Goal: Task Accomplishment & Management: Complete application form

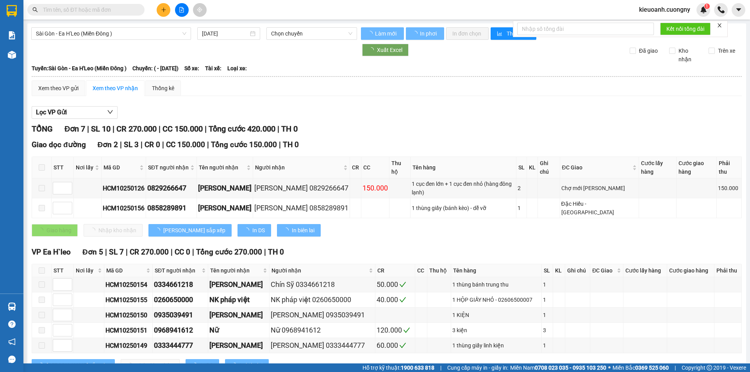
type input "03/10/2025"
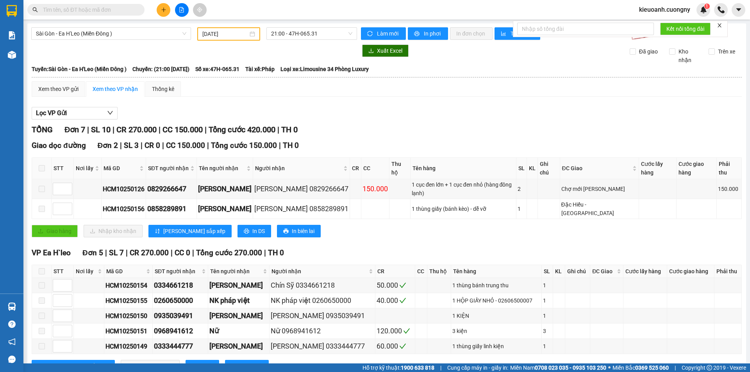
click at [91, 9] on input "text" at bounding box center [89, 9] width 92 height 9
paste input "https://guihang.vexere.com/order/phoi/36610990/receiving-warehouse#:~:text=Ph%E…"
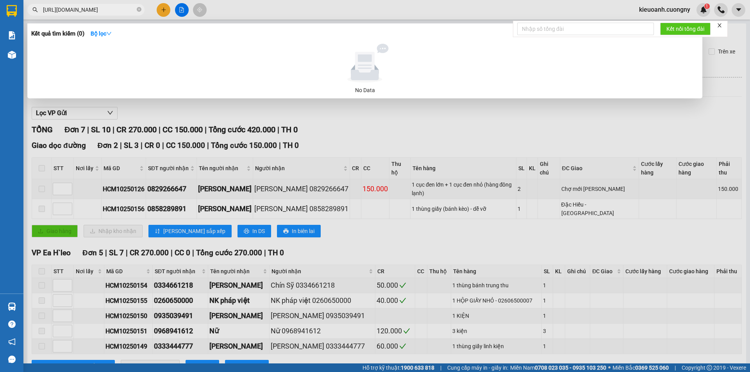
scroll to position [0, 232]
type input "https://guihang.vexere.com/order/phoi/36610990/receiving-warehouse#:~:text=Ph%E…"
drag, startPoint x: 136, startPoint y: 7, endPoint x: 132, endPoint y: 12, distance: 6.1
click at [132, 12] on span "https://guihang.vexere.com/order/phoi/36610990/receiving-warehouse#:~:text=Ph%E…" at bounding box center [85, 10] width 117 height 12
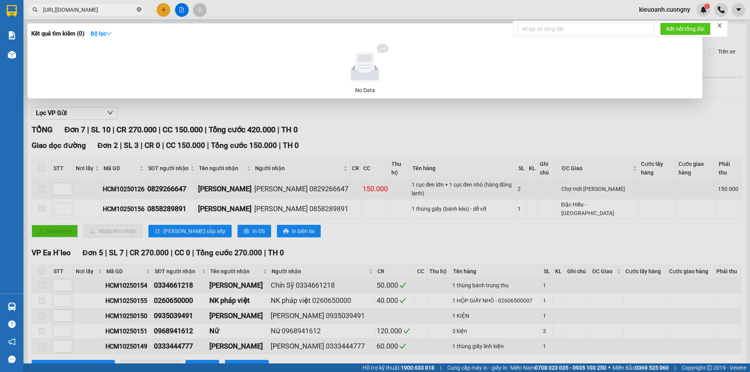
scroll to position [0, 232]
click at [138, 9] on icon "close-circle" at bounding box center [139, 9] width 5 height 5
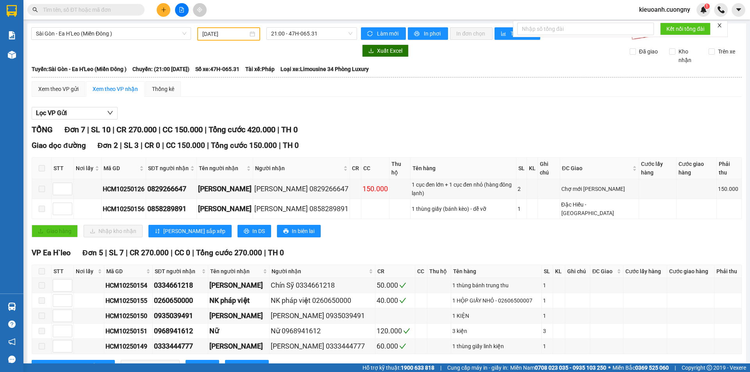
scroll to position [0, 0]
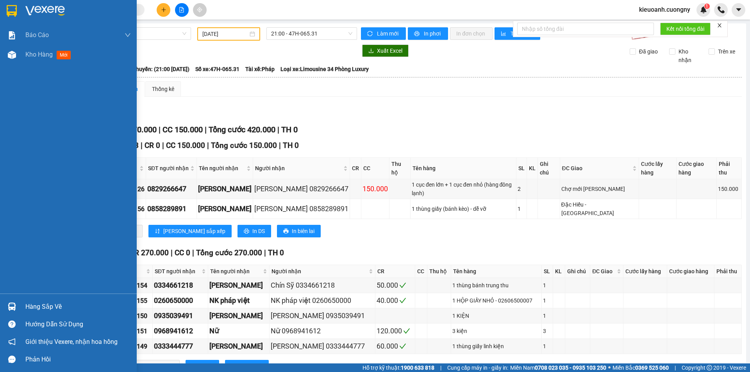
click at [54, 11] on img at bounding box center [44, 11] width 39 height 12
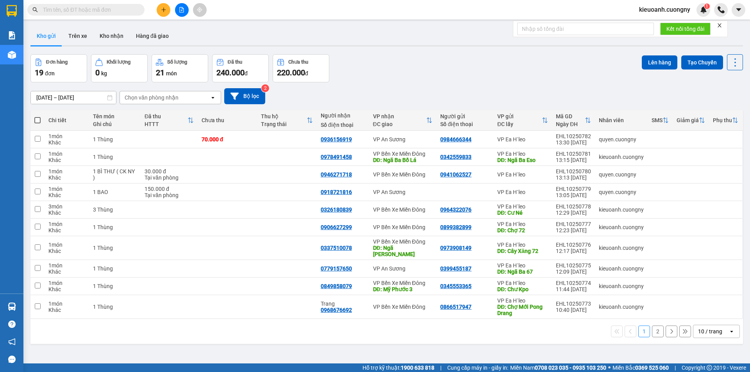
click at [80, 9] on input "text" at bounding box center [89, 9] width 92 height 9
paste input "HCM10250456"
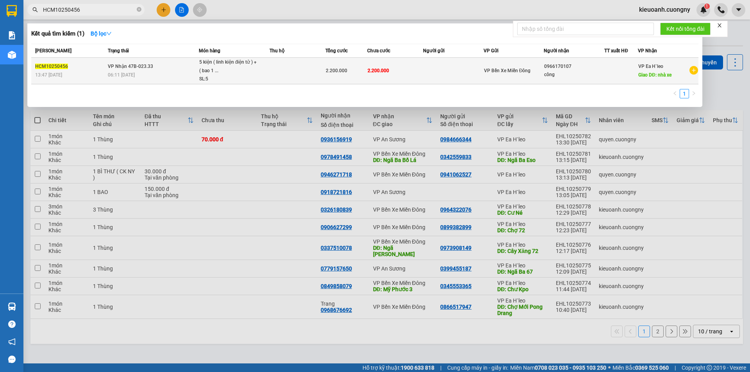
type input "HCM10250456"
click at [474, 78] on td at bounding box center [453, 71] width 61 height 27
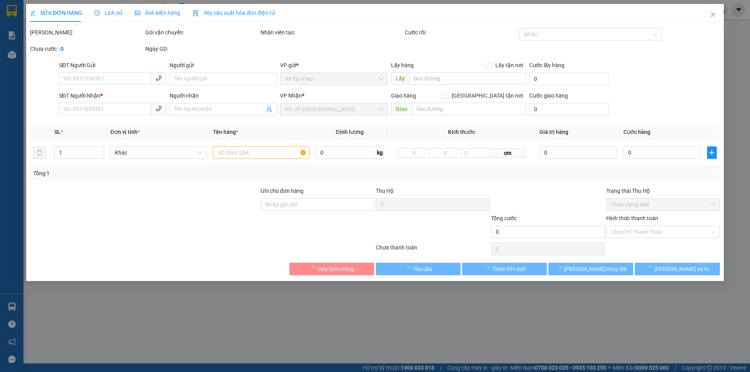
type input "0966170107"
type input "công"
type input "nhà xe"
type input "2.200.000"
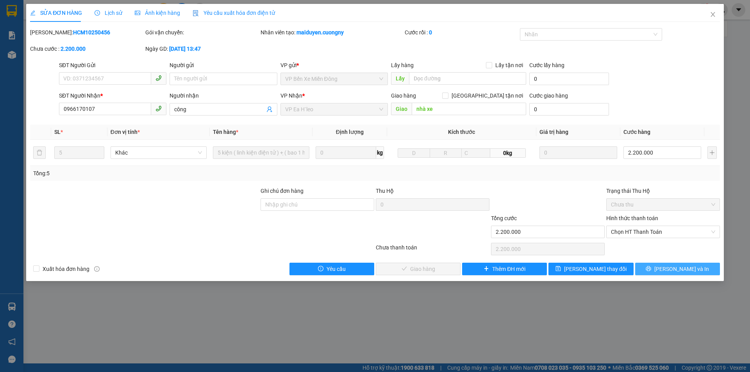
click at [659, 268] on button "Lưu và In" at bounding box center [678, 269] width 85 height 13
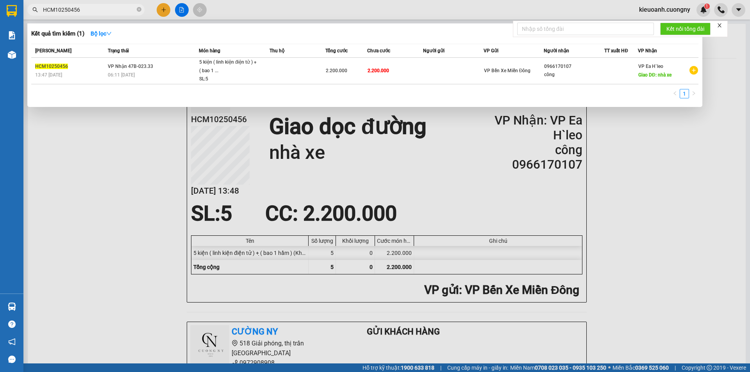
click at [115, 11] on input "HCM10250456" at bounding box center [89, 9] width 92 height 9
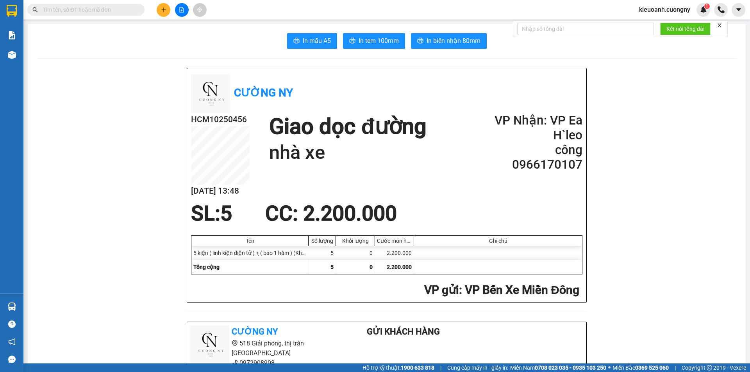
paste input "HCM10250452"
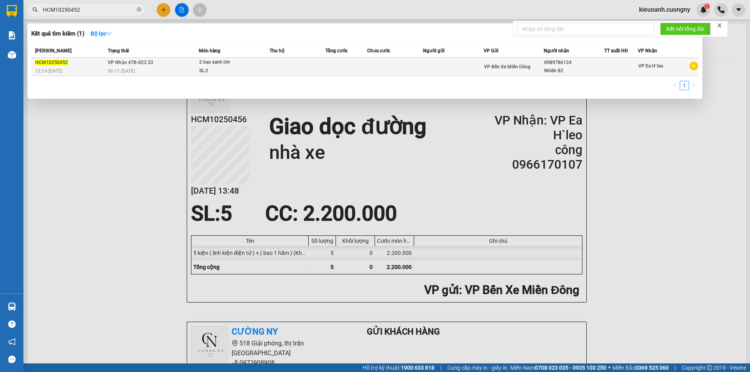
type input "HCM10250452"
click at [457, 67] on td at bounding box center [453, 67] width 61 height 18
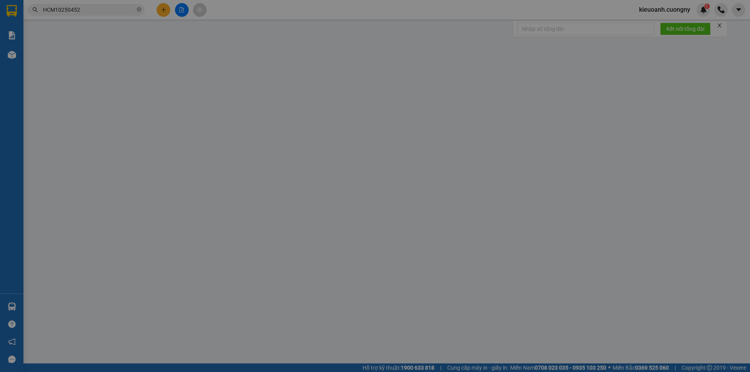
type input "0989786134"
type input "Nhiên 82"
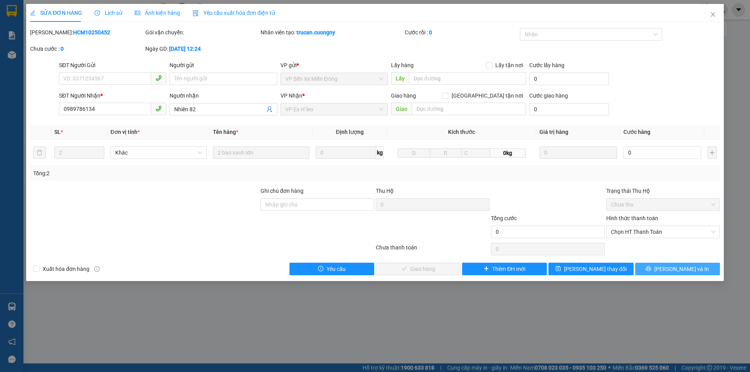
click at [656, 272] on button "Lưu và In" at bounding box center [678, 269] width 85 height 13
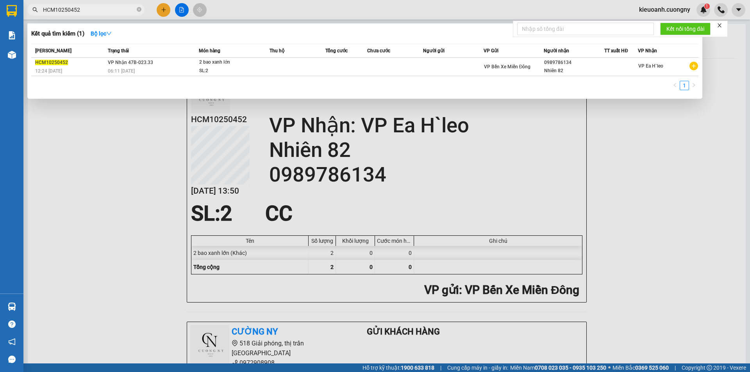
click at [98, 9] on input "HCM10250452" at bounding box center [89, 9] width 92 height 9
click at [98, 8] on input "HCM10250452" at bounding box center [89, 9] width 92 height 9
paste input "9"
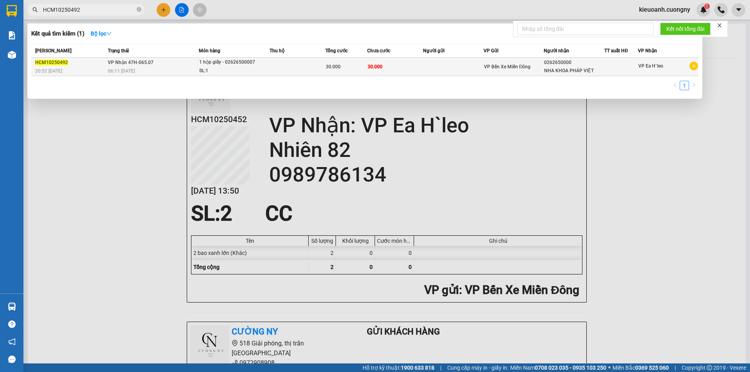
type input "HCM10250492"
click at [616, 67] on div at bounding box center [621, 67] width 33 height 8
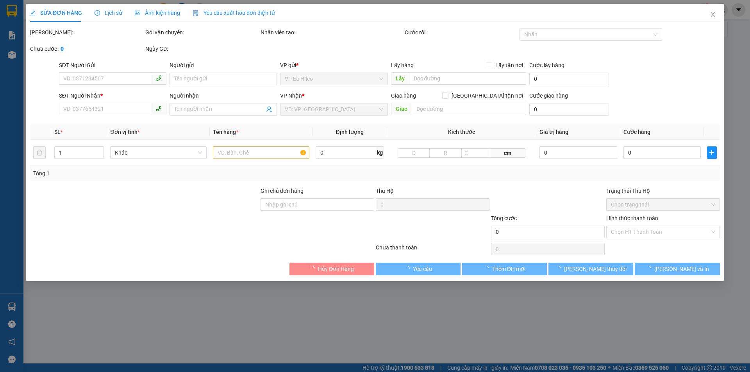
type input "0262650000"
type input "NHA KHOA PHÁP VIỆT"
type input "30.000"
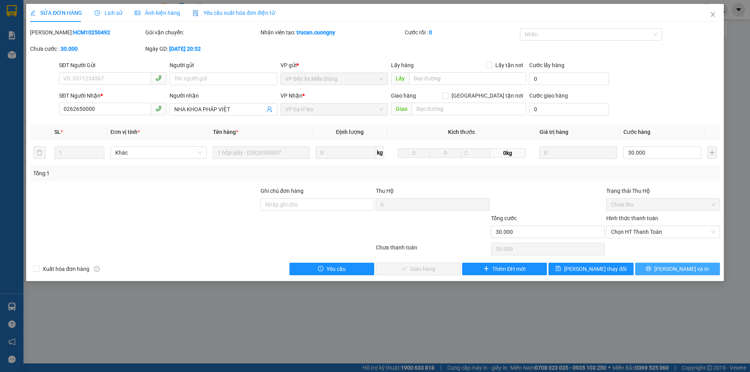
click at [650, 270] on button "Lưu và In" at bounding box center [678, 269] width 85 height 13
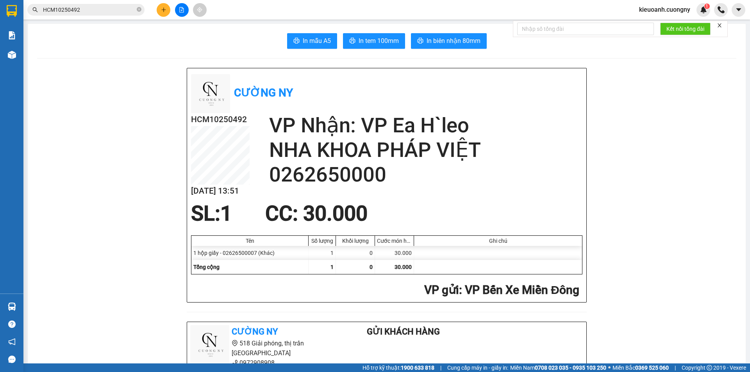
click at [97, 9] on input "HCM10250492" at bounding box center [89, 9] width 92 height 9
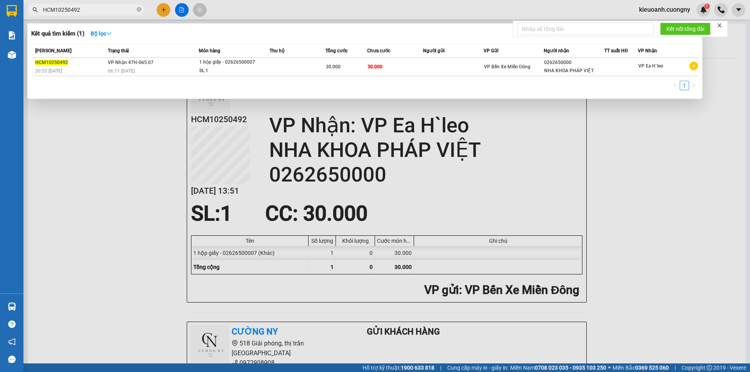
click at [97, 9] on input "HCM10250492" at bounding box center [89, 9] width 92 height 9
paste input "59"
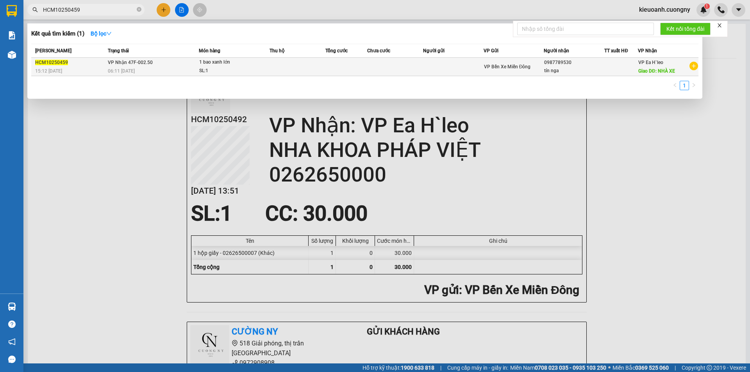
type input "HCM10250459"
click at [334, 61] on td at bounding box center [347, 67] width 42 height 18
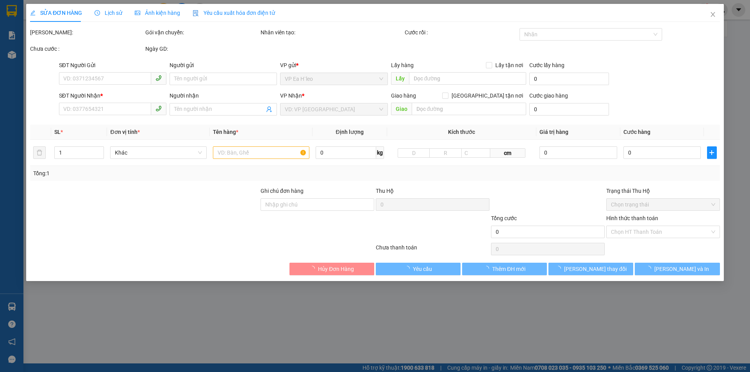
type input "0987789530"
type input "tín nga"
type input "NHÀ XE"
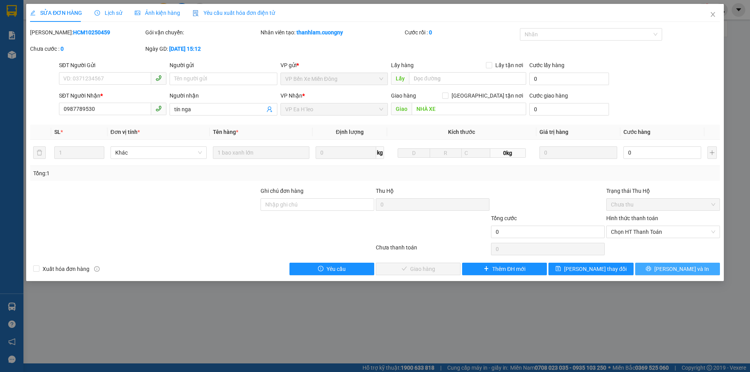
click at [679, 267] on span "Lưu và In" at bounding box center [682, 269] width 55 height 9
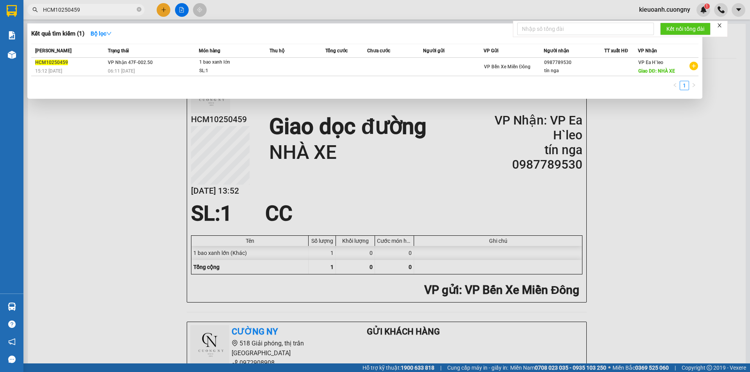
click at [90, 9] on input "HCM10250459" at bounding box center [89, 9] width 92 height 9
paste input "62"
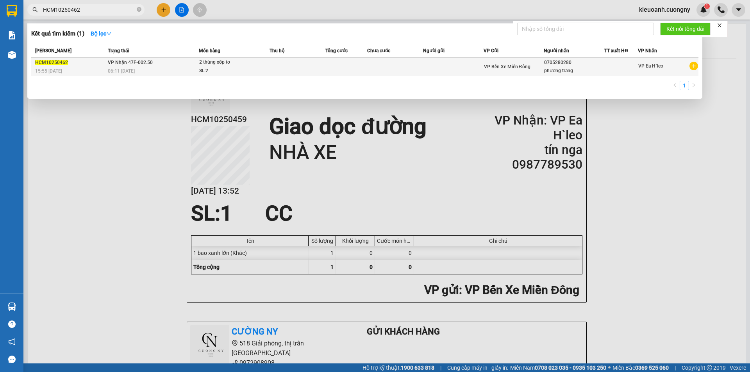
type input "HCM10250462"
click at [424, 65] on td at bounding box center [453, 67] width 61 height 18
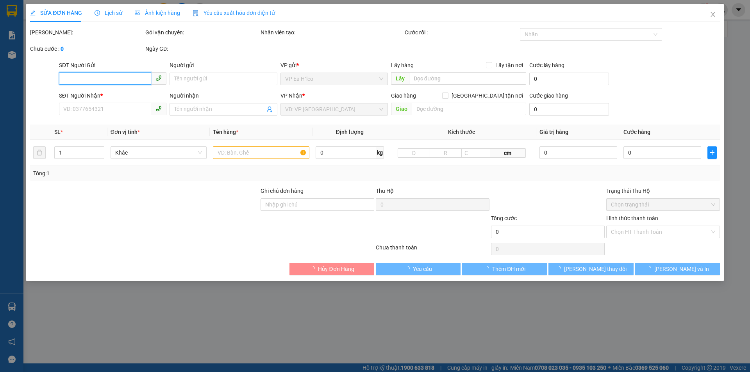
type input "0705280280"
type input "phương trang"
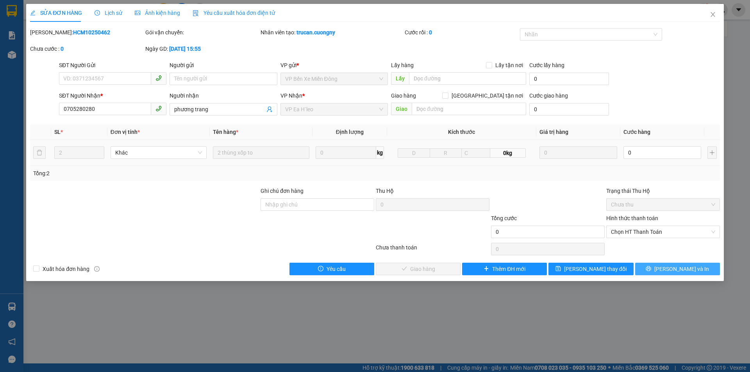
click at [661, 270] on button "Lưu và In" at bounding box center [678, 269] width 85 height 13
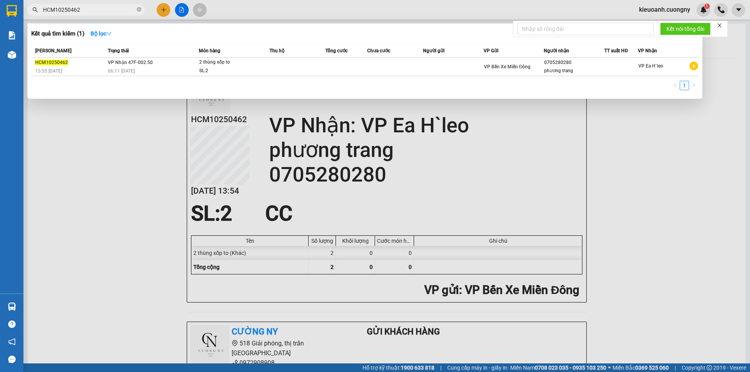
click at [107, 9] on input "HCM10250462" at bounding box center [89, 9] width 92 height 9
paste input "77"
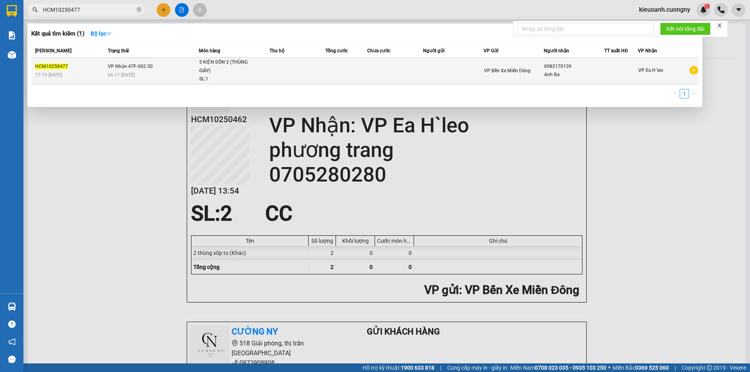
type input "HCM10250477"
click at [601, 73] on div "Anh Ba" at bounding box center [574, 75] width 60 height 8
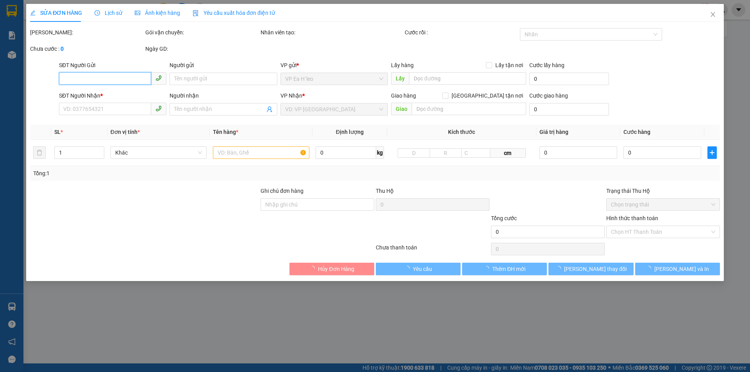
type input "0982170139"
type input "Anh Ba"
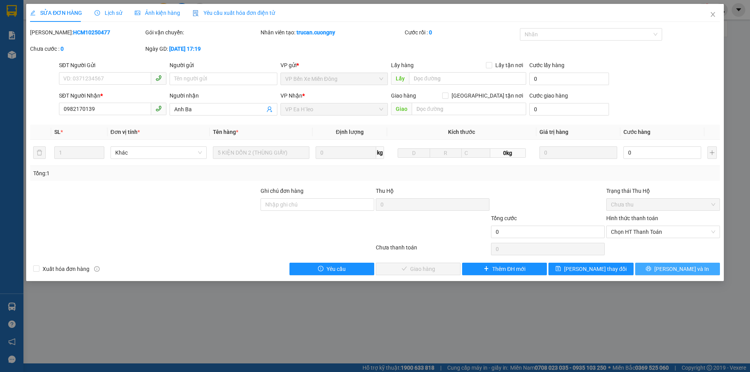
click at [660, 268] on button "Lưu và In" at bounding box center [678, 269] width 85 height 13
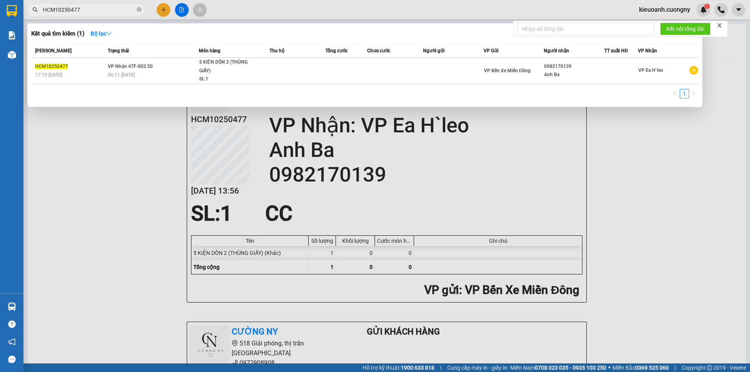
click at [91, 10] on input "HCM10250477" at bounding box center [89, 9] width 92 height 9
paste input "53"
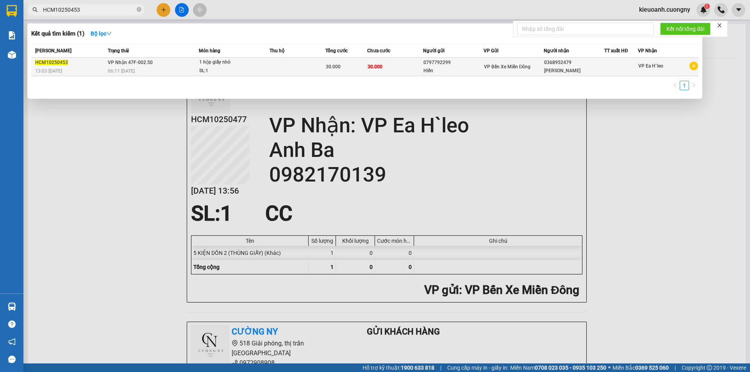
type input "HCM10250453"
click at [607, 70] on div at bounding box center [621, 67] width 33 height 8
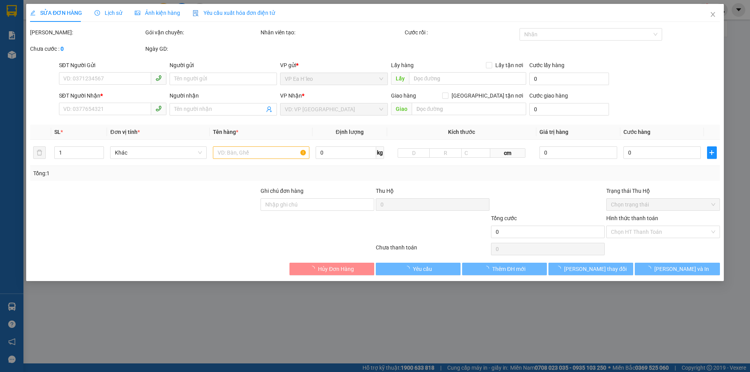
type input "0797792299"
type input "Hiền"
type input "0368952479"
type input "[PERSON_NAME]"
type input "30.000"
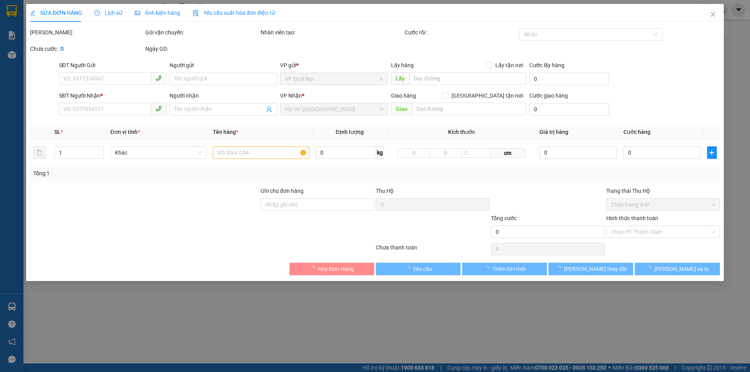
type input "30.000"
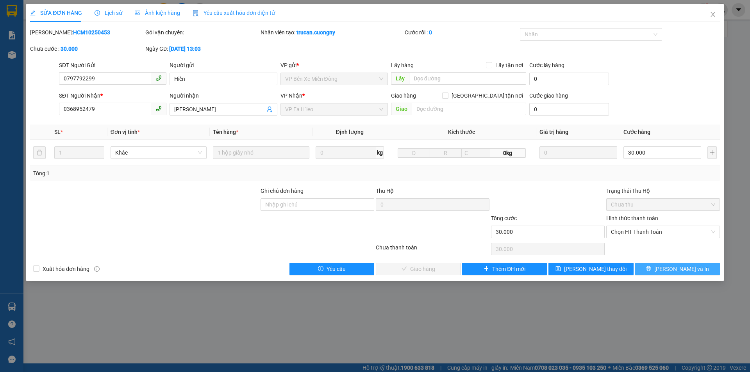
click at [679, 269] on span "Lưu và In" at bounding box center [682, 269] width 55 height 9
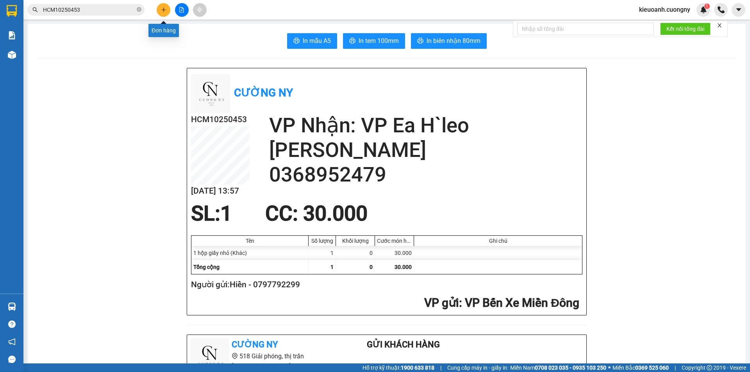
click at [166, 9] on icon "plus" at bounding box center [163, 9] width 5 height 5
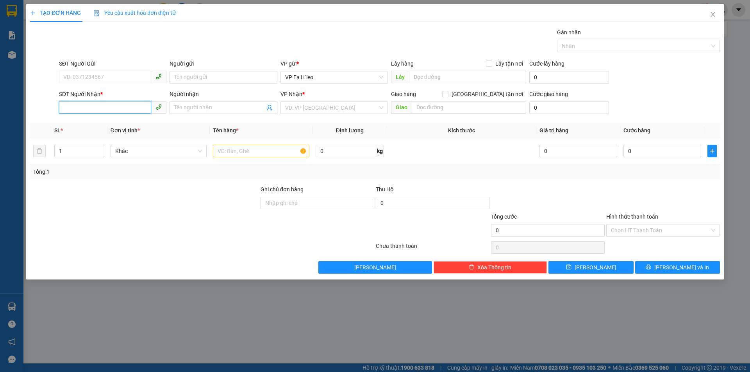
click at [113, 109] on input "SĐT Người Nhận *" at bounding box center [105, 107] width 92 height 13
click at [713, 16] on icon "close" at bounding box center [713, 14] width 6 height 6
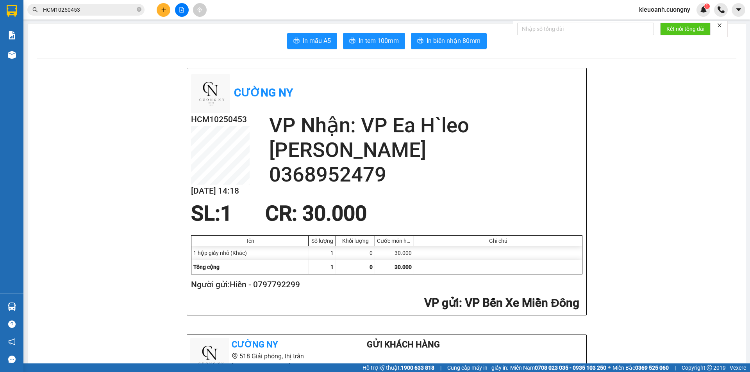
click at [115, 11] on input "HCM10250453" at bounding box center [89, 9] width 92 height 9
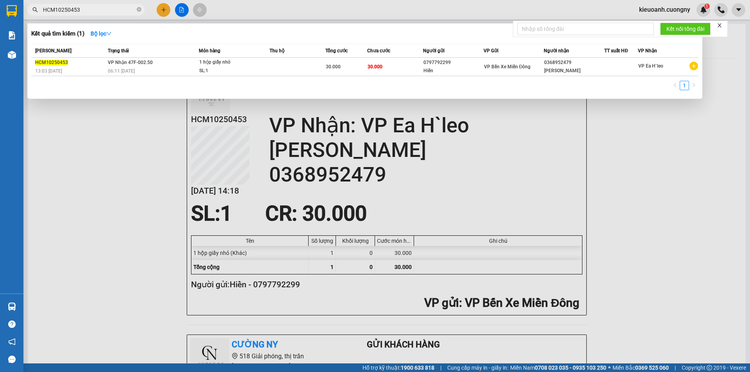
click at [115, 11] on input "HCM10250453" at bounding box center [89, 9] width 92 height 9
paste input "64"
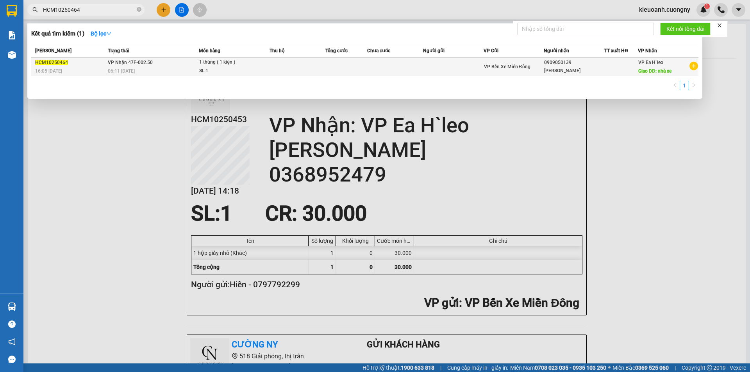
type input "HCM10250464"
click at [480, 76] on td at bounding box center [453, 67] width 61 height 18
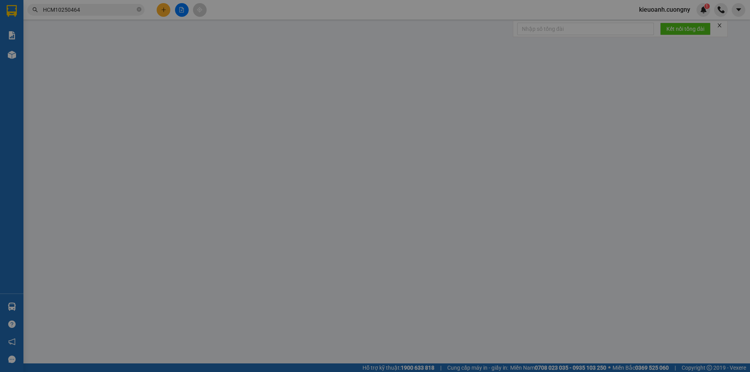
type input "0909050139"
type input "[PERSON_NAME]"
type input "nhà xe"
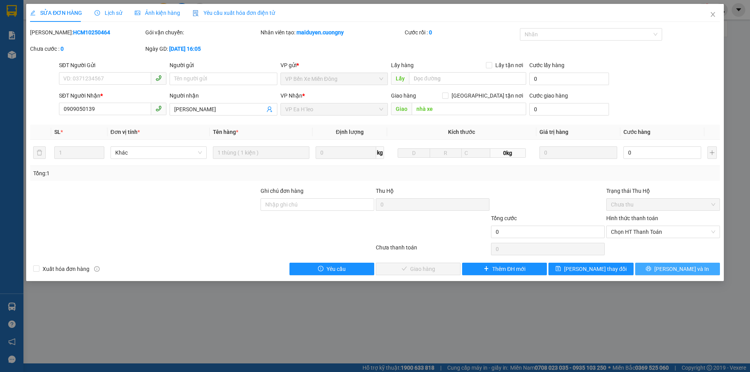
click at [679, 267] on span "Lưu và In" at bounding box center [682, 269] width 55 height 9
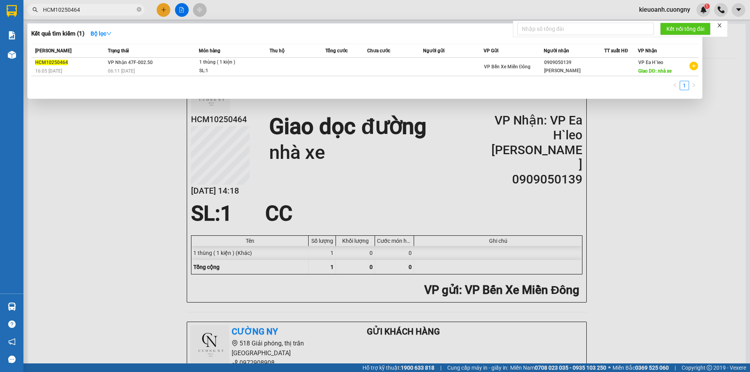
click at [125, 12] on input "HCM10250464" at bounding box center [89, 9] width 92 height 9
paste input "49"
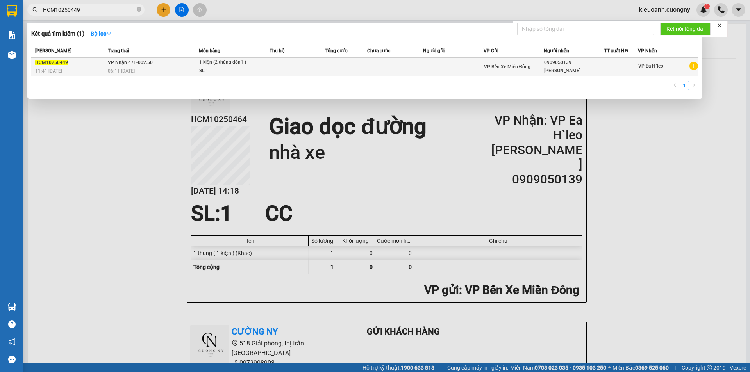
type input "HCM10250449"
click at [569, 69] on div "[PERSON_NAME]" at bounding box center [574, 71] width 60 height 8
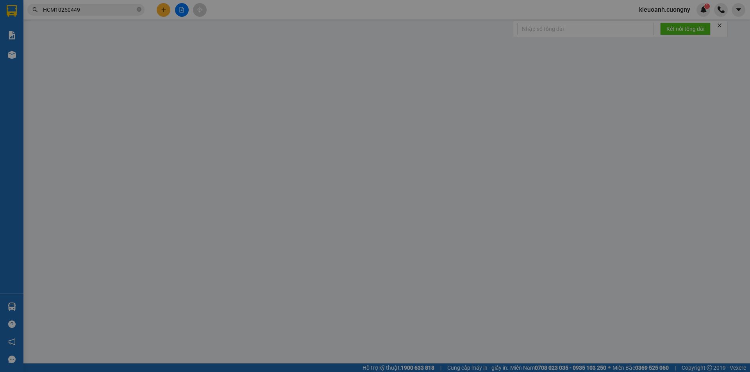
type input "0909050139"
type input "[PERSON_NAME]"
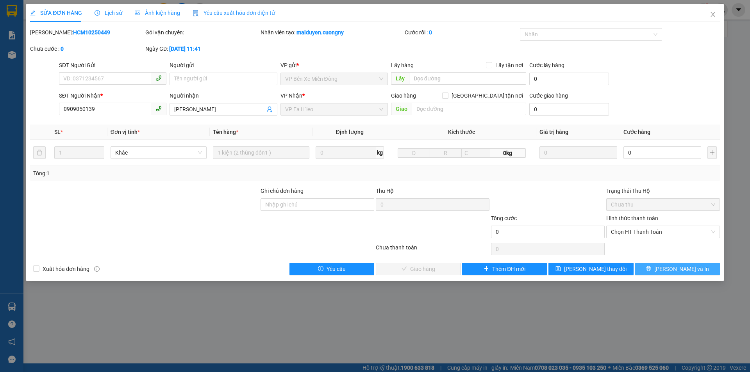
click at [655, 269] on button "Lưu và In" at bounding box center [678, 269] width 85 height 13
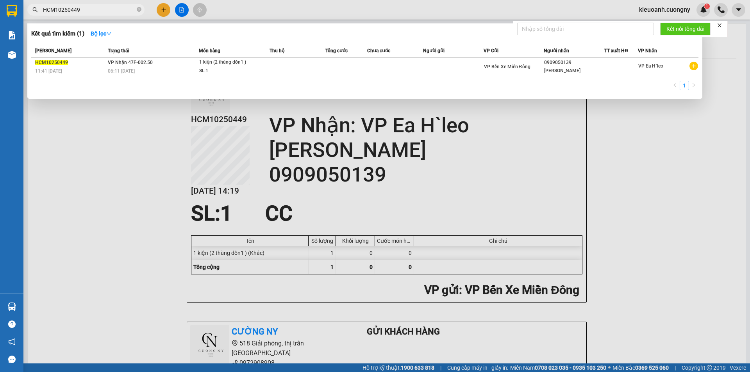
click at [102, 8] on input "HCM10250449" at bounding box center [89, 9] width 92 height 9
paste input "66"
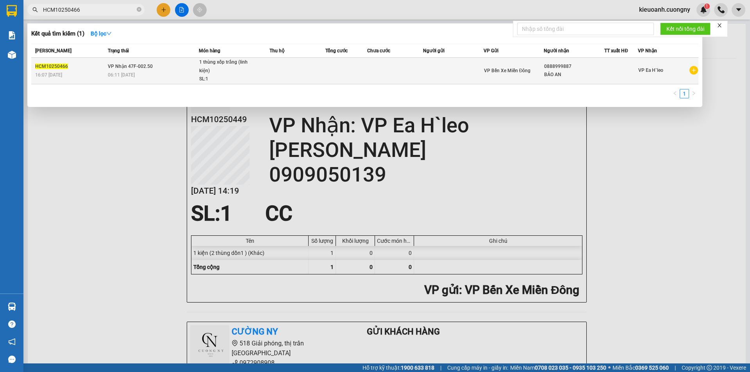
type input "HCM10250466"
click at [574, 73] on div "BẢO AN" at bounding box center [574, 75] width 60 height 8
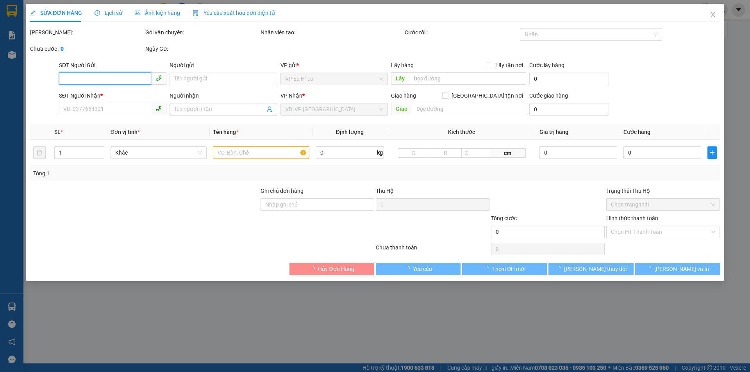
type input "0888999887"
type input "BẢO AN"
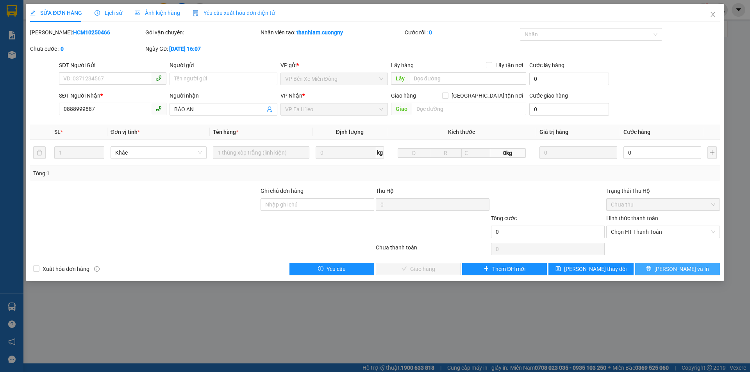
click at [672, 266] on span "Lưu và In" at bounding box center [682, 269] width 55 height 9
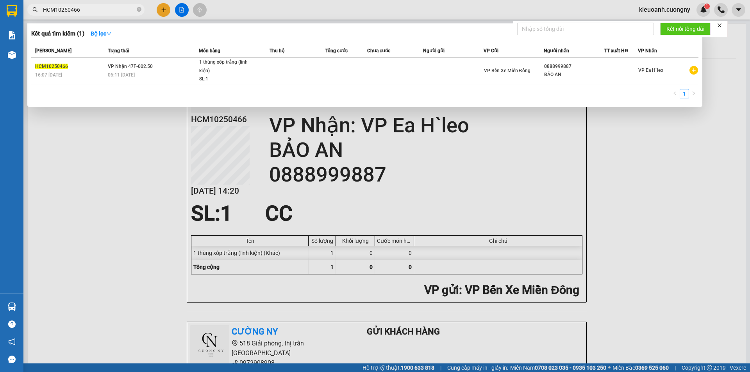
click at [98, 7] on input "HCM10250466" at bounding box center [89, 9] width 92 height 9
paste input "57"
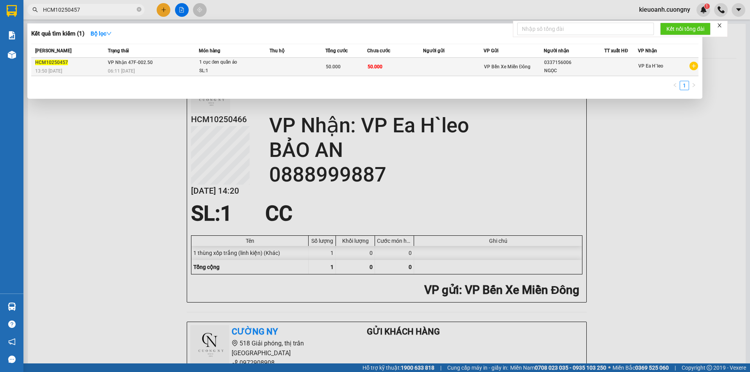
type input "HCM10250457"
click at [397, 70] on td "50.000" at bounding box center [395, 67] width 56 height 18
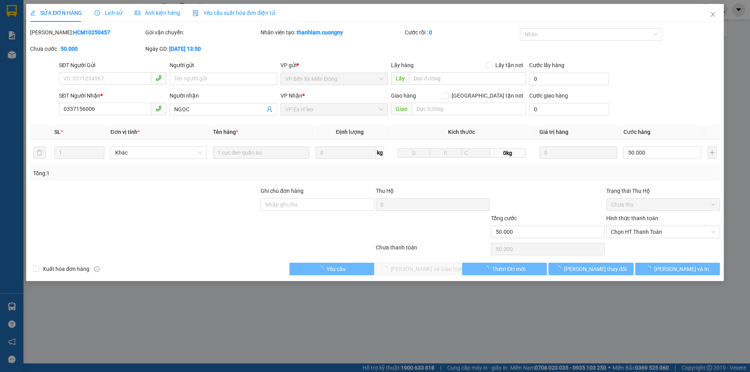
type input "0337156006"
type input "NGỌC"
type input "50.000"
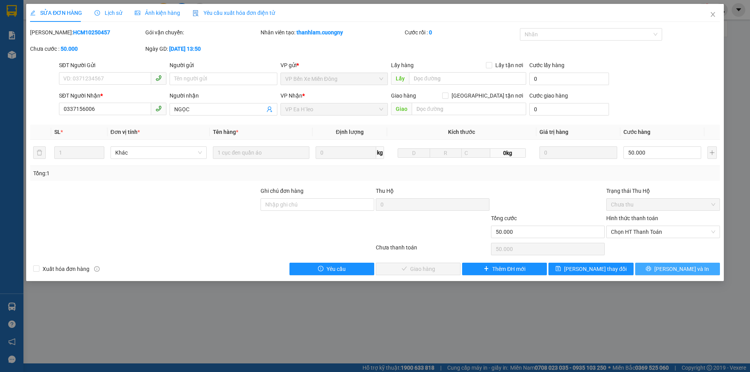
click at [662, 271] on button "Lưu và In" at bounding box center [678, 269] width 85 height 13
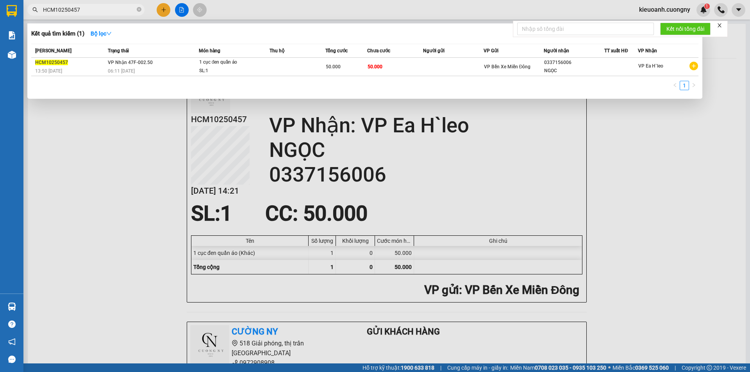
click at [116, 7] on input "HCM10250457" at bounding box center [89, 9] width 92 height 9
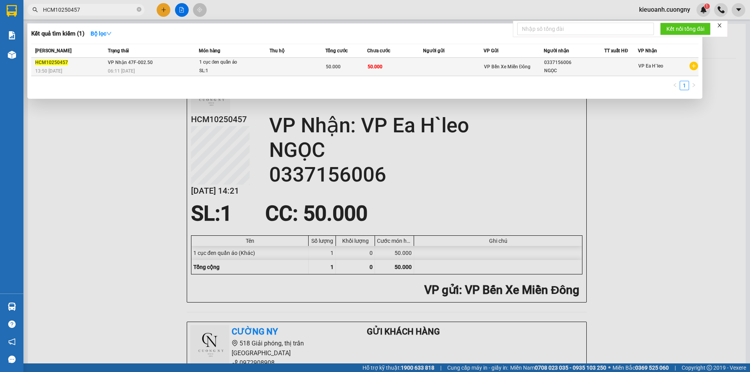
click at [296, 67] on td at bounding box center [298, 67] width 56 height 18
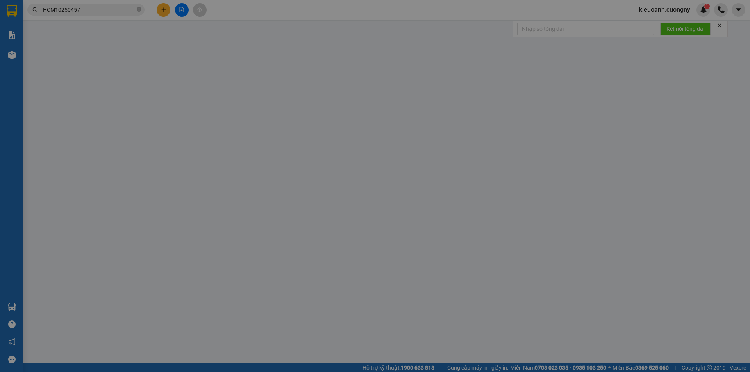
type input "0337156006"
type input "NGỌC"
type input "40.000"
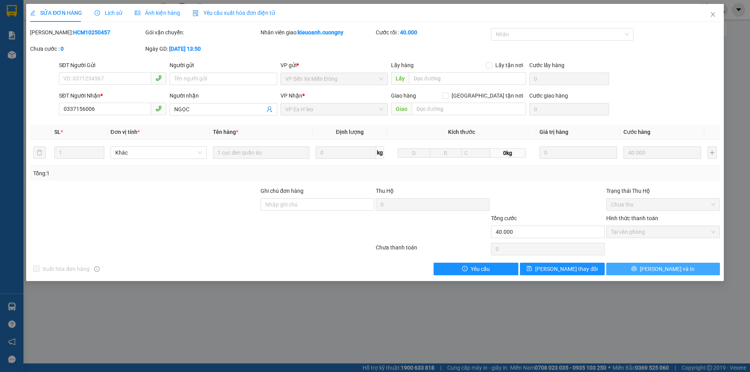
click at [648, 270] on button "Lưu và In" at bounding box center [664, 269] width 114 height 13
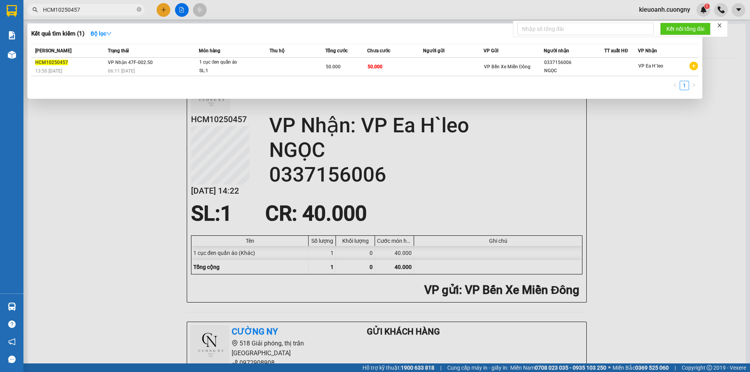
click at [105, 12] on input "HCM10250457" at bounding box center [89, 9] width 92 height 9
click at [99, 13] on input "HCM10250457" at bounding box center [89, 9] width 92 height 9
drag, startPoint x: 99, startPoint y: 13, endPoint x: 95, endPoint y: 8, distance: 6.1
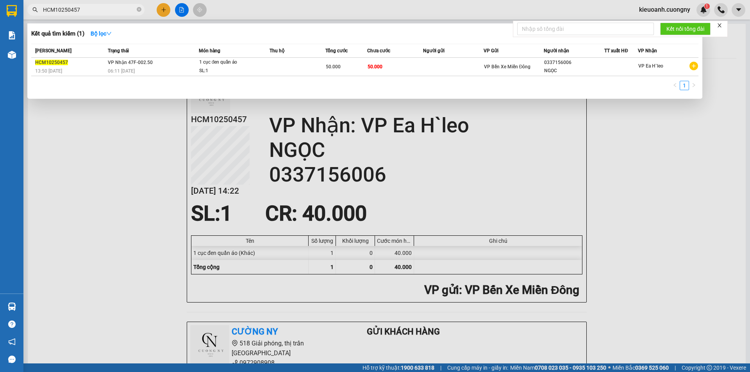
click at [95, 8] on input "HCM10250457" at bounding box center [89, 9] width 92 height 9
drag, startPoint x: 111, startPoint y: 9, endPoint x: 105, endPoint y: 11, distance: 6.7
click at [105, 11] on input "HCM10250457" at bounding box center [89, 9] width 92 height 9
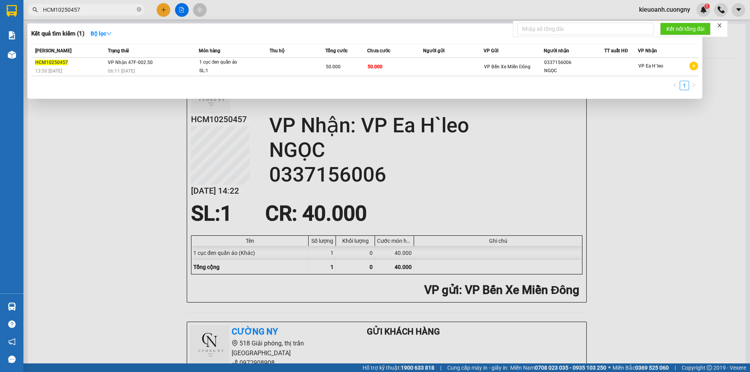
paste input "6"
type input "HCM10250467"
click at [245, 64] on div "1 hộp ( ĐT )·" at bounding box center [228, 62] width 59 height 9
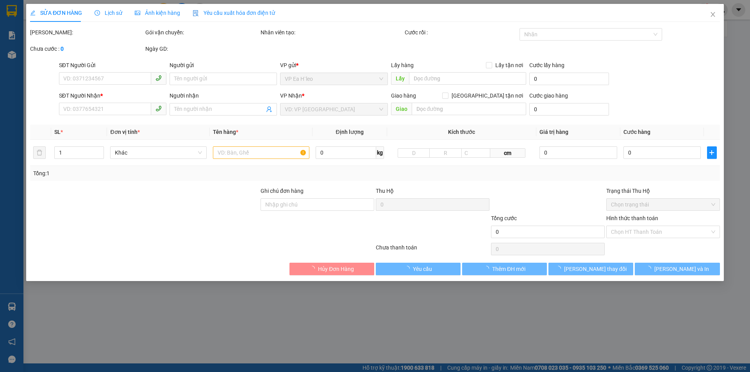
type input "0979577089"
type input "thảo"
type input "50.000"
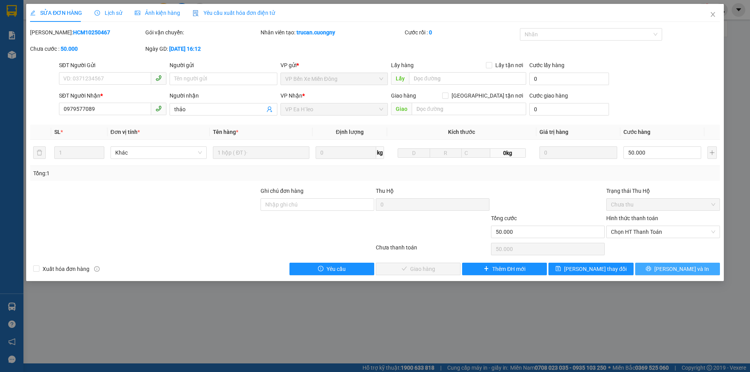
click at [675, 265] on span "Lưu và In" at bounding box center [682, 269] width 55 height 9
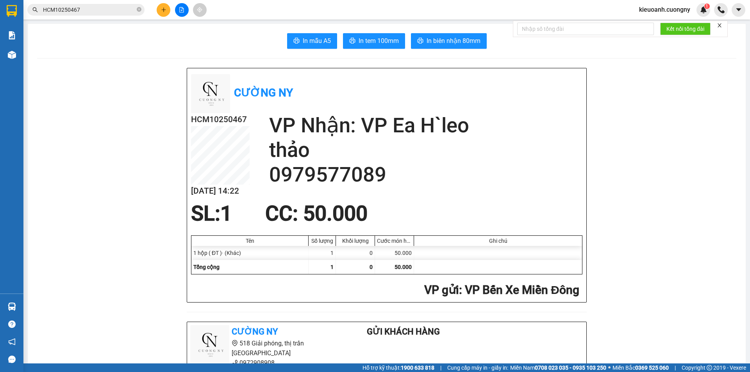
click at [114, 6] on input "HCM10250467" at bounding box center [89, 9] width 92 height 9
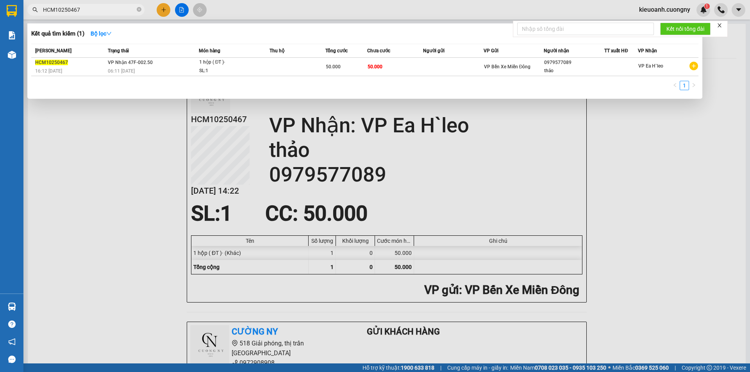
click at [114, 6] on input "HCM10250467" at bounding box center [89, 9] width 92 height 9
paste input "81"
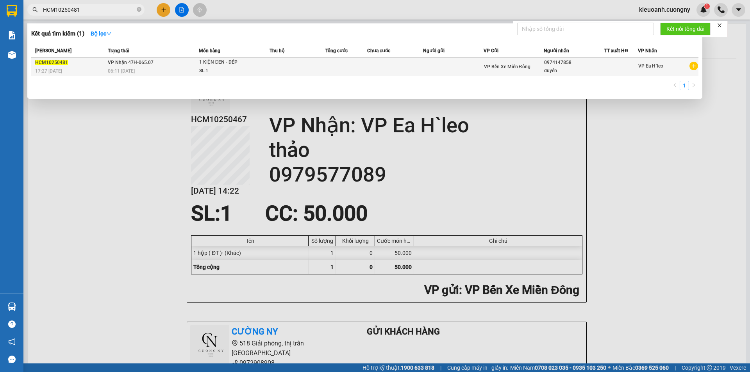
click at [560, 63] on div "0974147858" at bounding box center [574, 63] width 60 height 8
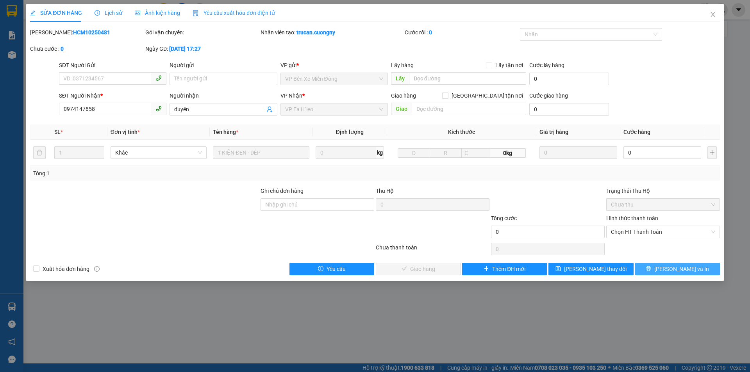
click at [672, 271] on span "Lưu và In" at bounding box center [682, 269] width 55 height 9
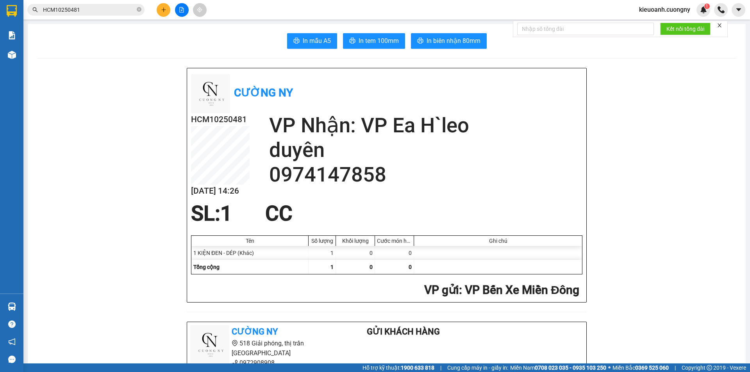
click at [107, 8] on input "HCM10250481" at bounding box center [89, 9] width 92 height 9
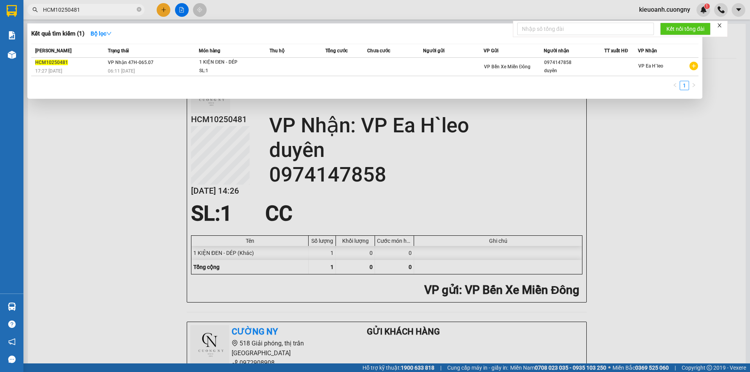
click at [107, 8] on input "HCM10250481" at bounding box center [89, 9] width 92 height 9
paste input "79"
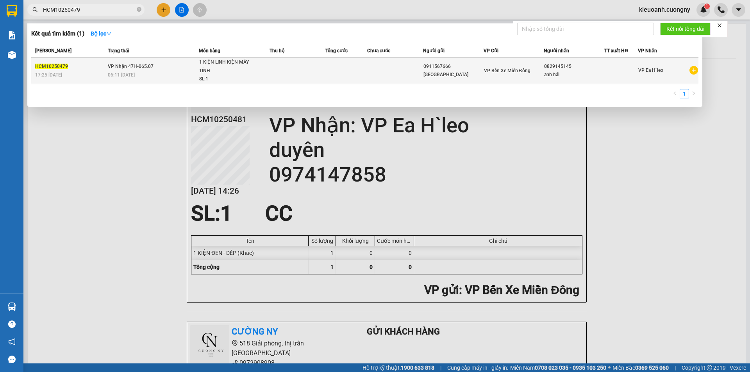
type input "HCM10250479"
click at [598, 77] on div "anh hải" at bounding box center [574, 75] width 60 height 8
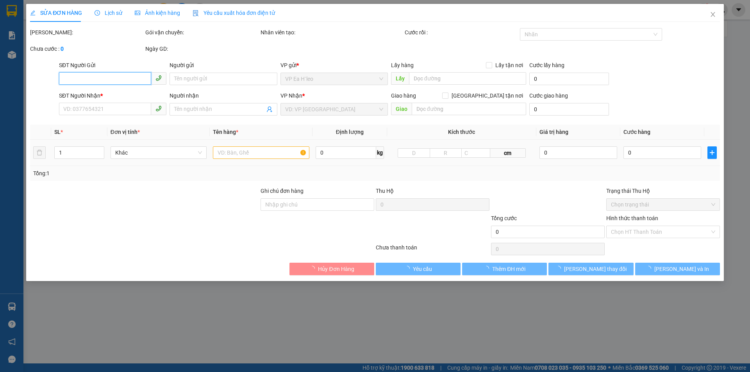
type input "0911567666"
type input "Đại Tài Lộc"
type input "0829145145"
type input "anh hải"
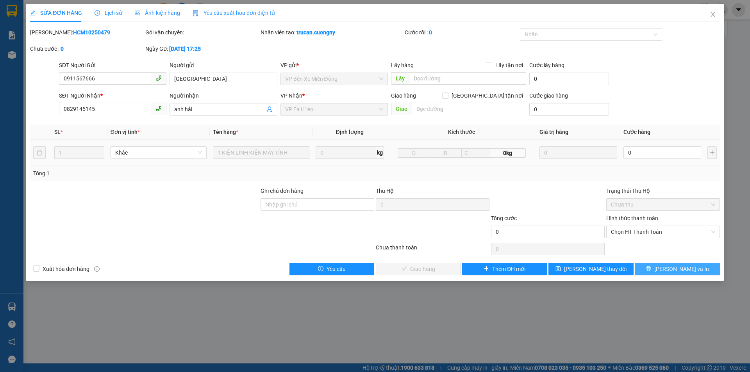
click at [650, 268] on button "Lưu và In" at bounding box center [678, 269] width 85 height 13
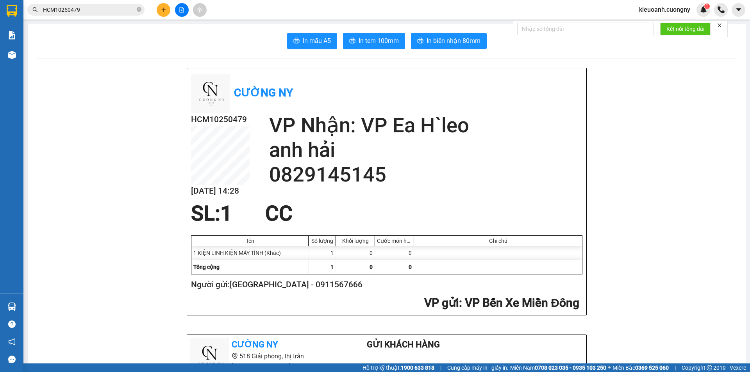
click at [118, 13] on input "HCM10250479" at bounding box center [89, 9] width 92 height 9
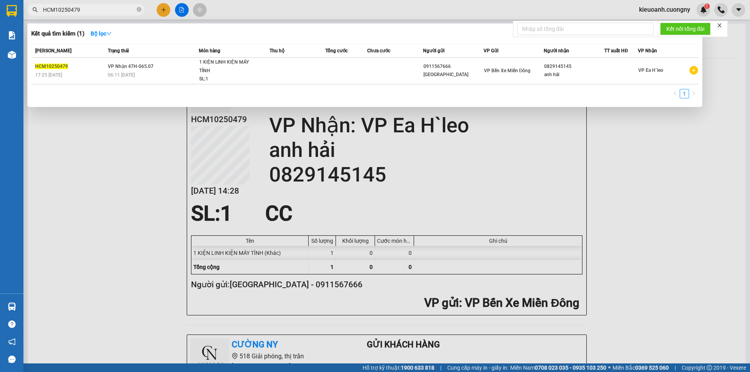
click at [117, 13] on input "HCM10250479" at bounding box center [89, 9] width 92 height 9
paste input "58"
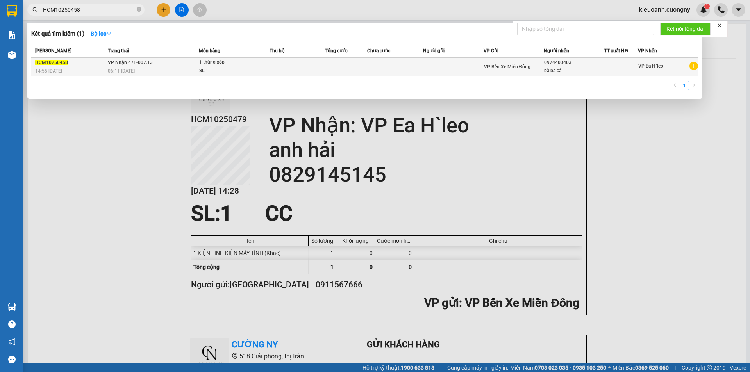
type input "HCM10250458"
click at [492, 63] on div "VP Bến Xe Miền Đông" at bounding box center [514, 67] width 60 height 9
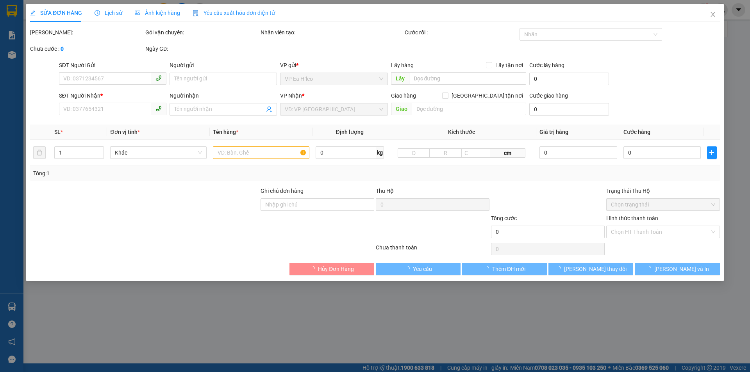
type input "0974403403"
type input "bà ba cá"
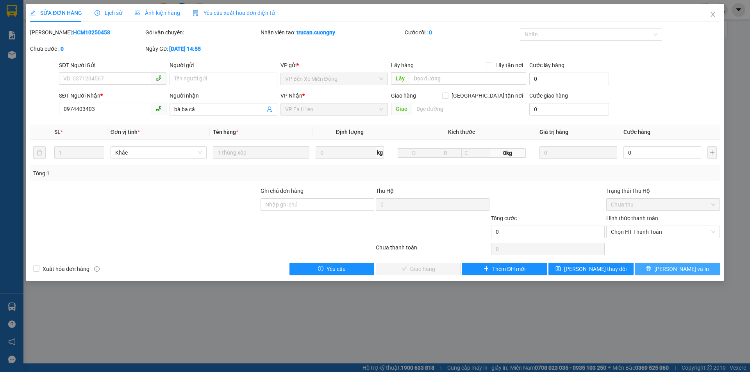
click at [695, 271] on button "Lưu và In" at bounding box center [678, 269] width 85 height 13
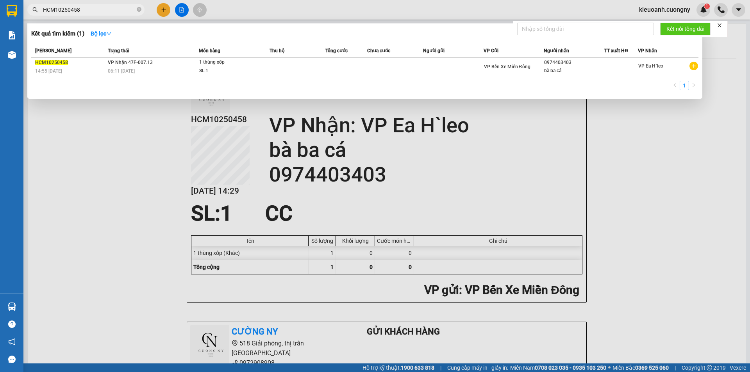
click at [92, 11] on input "HCM10250458" at bounding box center [89, 9] width 92 height 9
paste input "75"
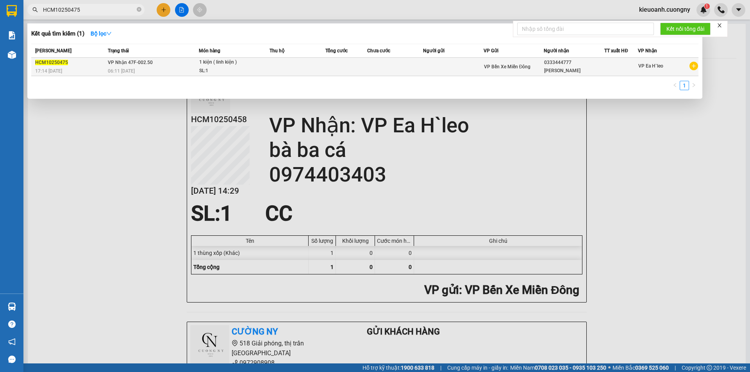
type input "HCM10250475"
click at [432, 67] on td at bounding box center [453, 67] width 61 height 18
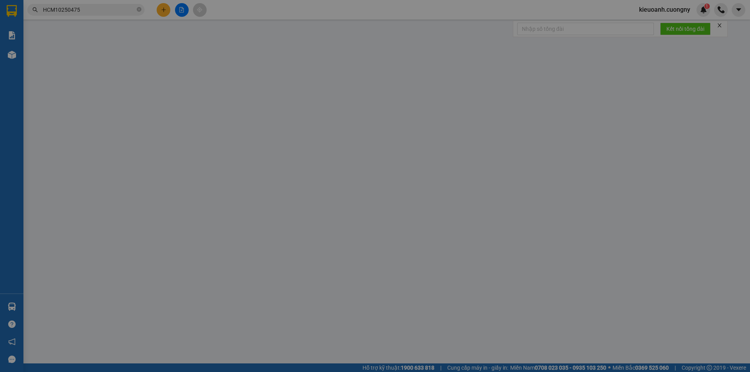
type input "0333444777"
type input "[PERSON_NAME]"
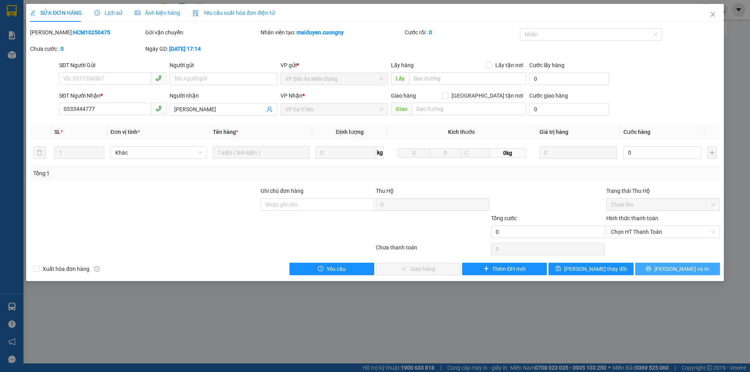
click at [652, 269] on icon "printer" at bounding box center [648, 268] width 5 height 5
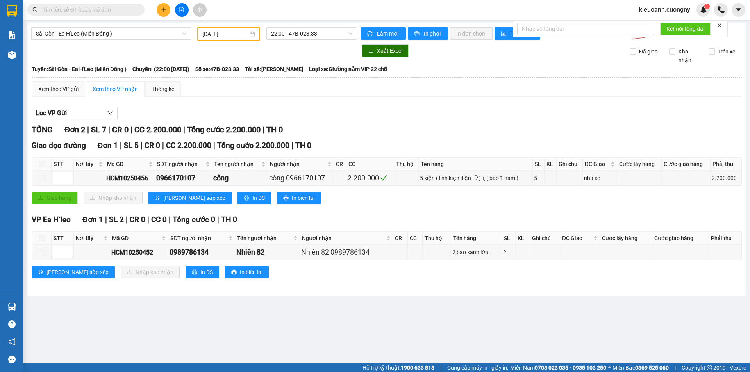
type input "10/10/2025"
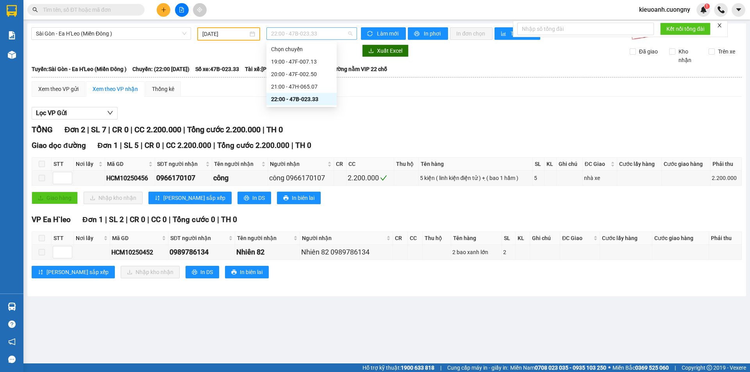
click at [332, 34] on span "22:00 - 47B-023.33" at bounding box center [311, 34] width 81 height 12
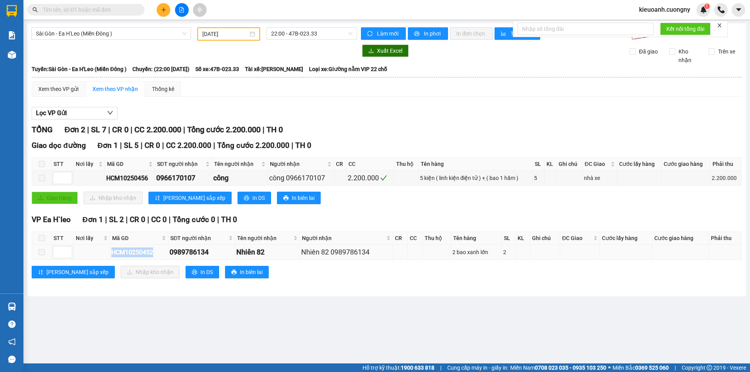
drag, startPoint x: 110, startPoint y: 253, endPoint x: 158, endPoint y: 250, distance: 48.2
click at [158, 250] on td "HCM10250452" at bounding box center [139, 252] width 58 height 15
copy div "HCM10250452"
click at [300, 36] on span "22:00 - 47B-023.33" at bounding box center [311, 34] width 81 height 12
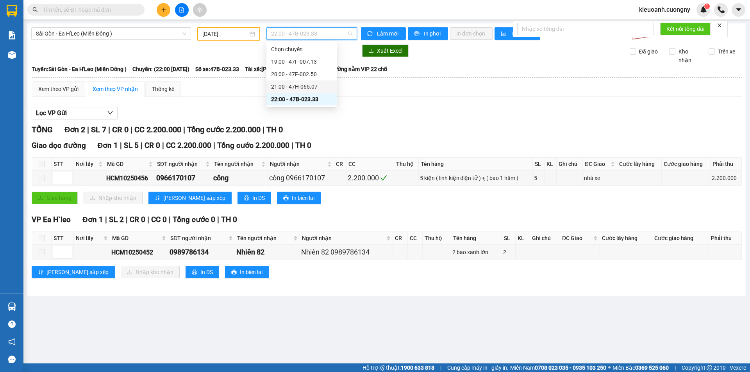
click at [295, 87] on div "21:00 - 47H-065.07" at bounding box center [301, 86] width 61 height 9
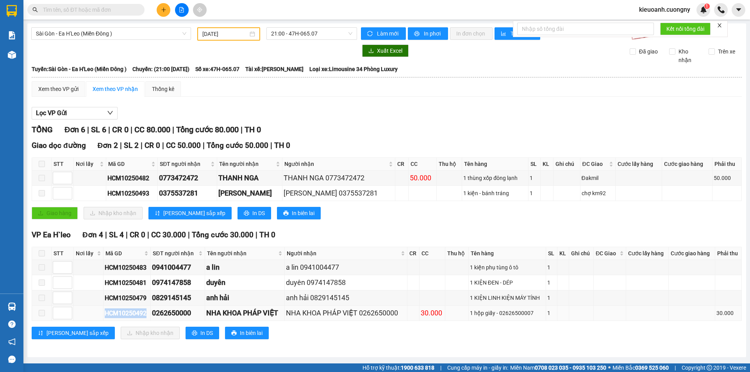
drag, startPoint x: 105, startPoint y: 313, endPoint x: 148, endPoint y: 316, distance: 43.5
click at [148, 316] on div "HCM10250492" at bounding box center [127, 314] width 45 height 10
copy div "HCM10250492"
click at [320, 32] on span "21:00 - 47H-065.07" at bounding box center [311, 34] width 81 height 12
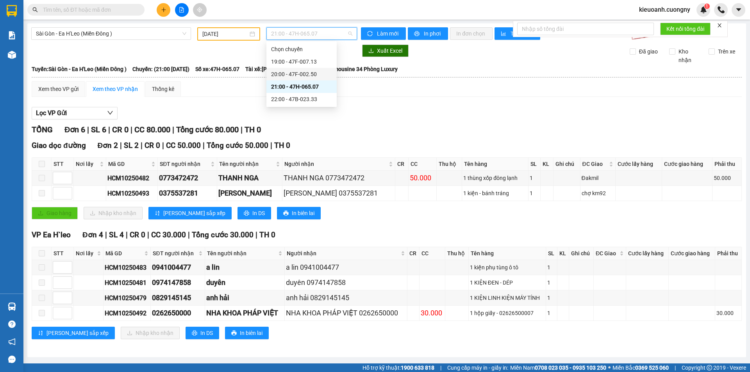
click at [315, 71] on div "20:00 - 47F-002.50" at bounding box center [301, 74] width 61 height 9
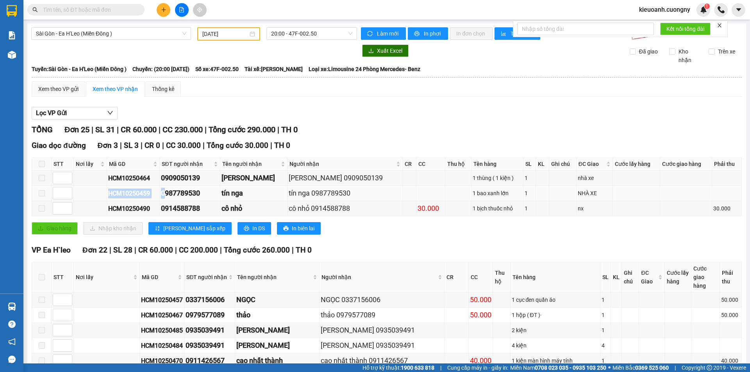
drag, startPoint x: 120, startPoint y: 195, endPoint x: 172, endPoint y: 196, distance: 51.6
click at [172, 196] on tr "HCM10250459 0987789530 tín nga tín nga 0987789530 1 bao xanh lớn 1 NHÀ XE" at bounding box center [387, 193] width 710 height 15
click at [153, 196] on div "HCM10250459" at bounding box center [133, 194] width 50 height 10
drag, startPoint x: 153, startPoint y: 196, endPoint x: 126, endPoint y: 193, distance: 26.7
click at [126, 193] on div "HCM10250459" at bounding box center [133, 194] width 50 height 10
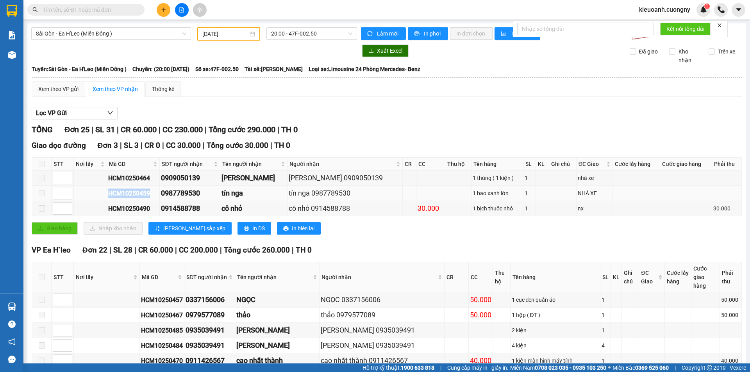
copy div "HCM10250459"
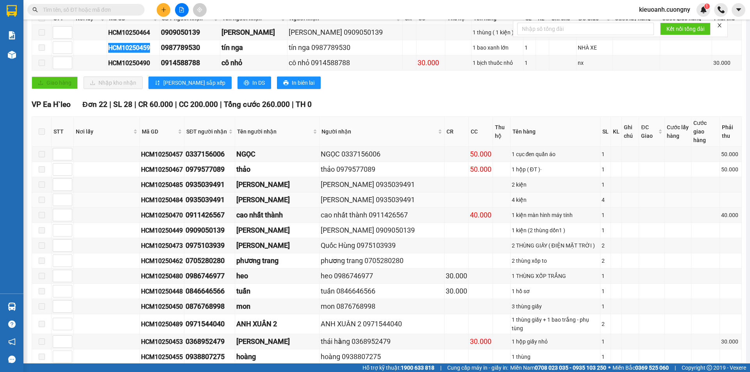
scroll to position [156, 0]
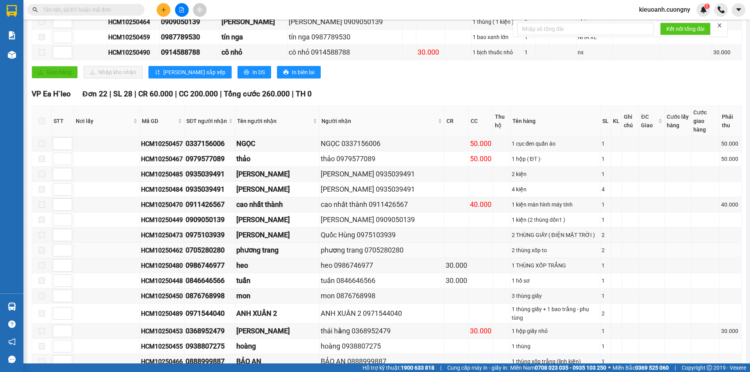
click at [162, 243] on td "HCM10250462" at bounding box center [162, 250] width 45 height 15
drag, startPoint x: 117, startPoint y: 242, endPoint x: 167, endPoint y: 245, distance: 49.7
click at [167, 245] on tr "HCM10250462 0705280280 phương trang phương trang 0705280280 2 thùng xốp to 2" at bounding box center [387, 250] width 710 height 15
click at [161, 246] on div "HCM10250462" at bounding box center [162, 251] width 42 height 10
drag, startPoint x: 161, startPoint y: 243, endPoint x: 119, endPoint y: 246, distance: 42.4
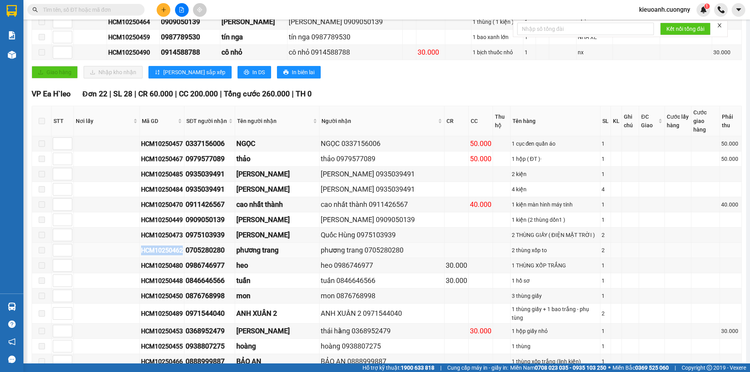
click at [141, 246] on div "HCM10250462" at bounding box center [162, 251] width 42 height 10
copy div "HCM10250462"
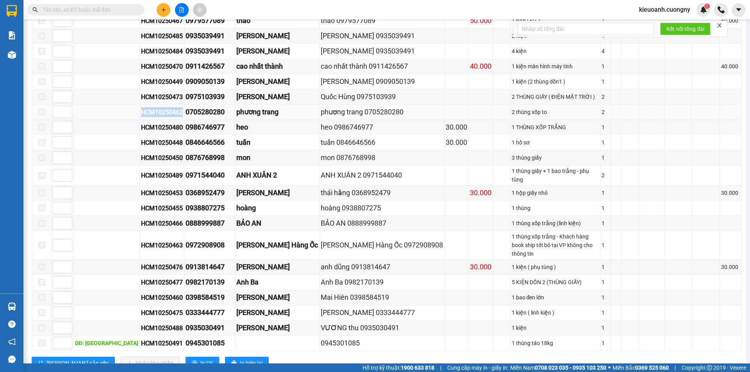
scroll to position [301, 0]
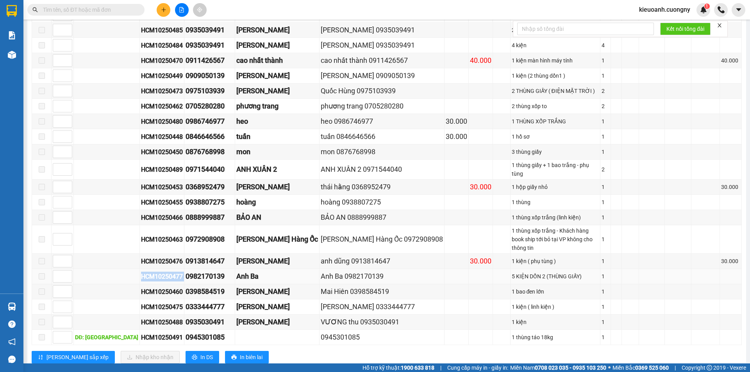
drag, startPoint x: 163, startPoint y: 257, endPoint x: 120, endPoint y: 257, distance: 43.4
click at [120, 269] on tr "HCM10250477 0982170139 Anh Ba Anh Ba 0982170139 5 KIỆN DỒN 2 (THÙNG GIẤY) 1" at bounding box center [387, 276] width 710 height 15
copy div "HCM10250477"
drag, startPoint x: 118, startPoint y: 172, endPoint x: 161, endPoint y: 175, distance: 42.7
click at [161, 183] on div "HCM10250453" at bounding box center [162, 188] width 42 height 10
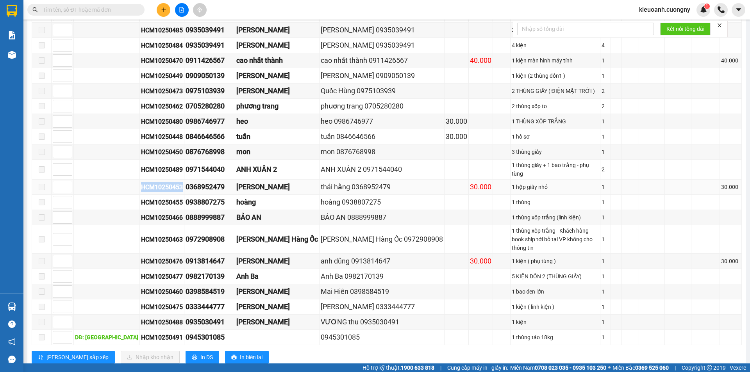
copy div "HCM10250453"
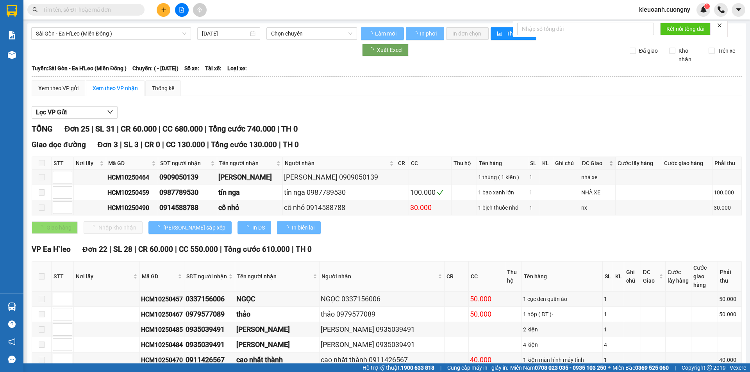
type input "[DATE]"
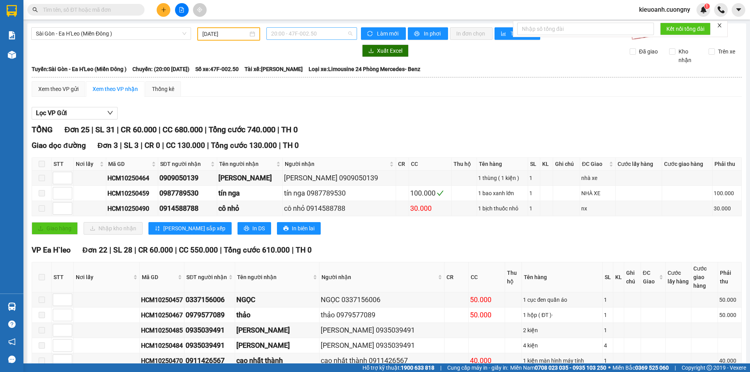
click at [323, 36] on span "20:00 - 47F-002.50" at bounding box center [311, 34] width 81 height 12
click at [320, 59] on div "19:00 - 47F-007.13" at bounding box center [299, 61] width 61 height 9
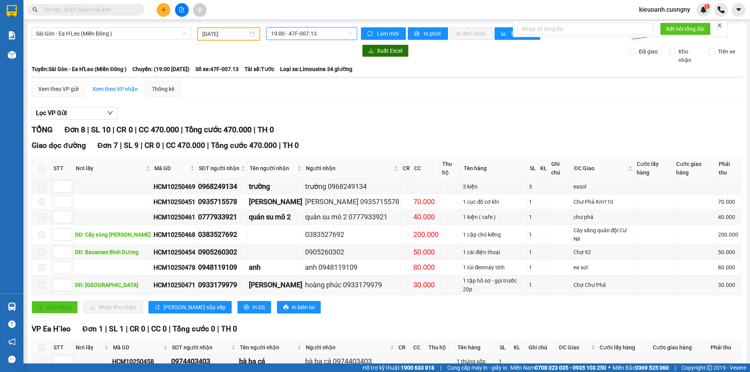
click at [299, 31] on span "19:00 - 47F-007.13" at bounding box center [311, 34] width 81 height 12
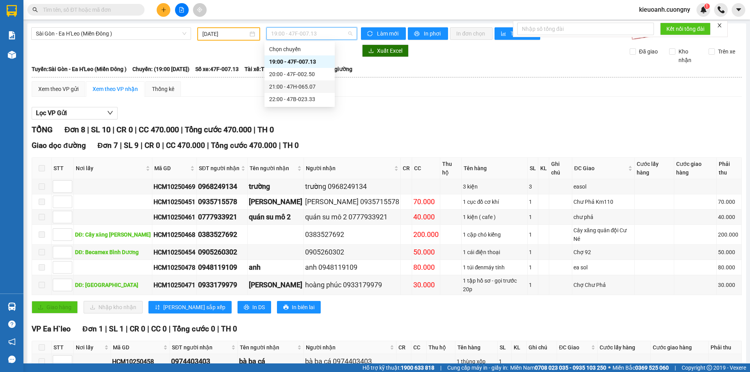
click at [299, 88] on div "21:00 - 47H-065.07" at bounding box center [299, 86] width 61 height 9
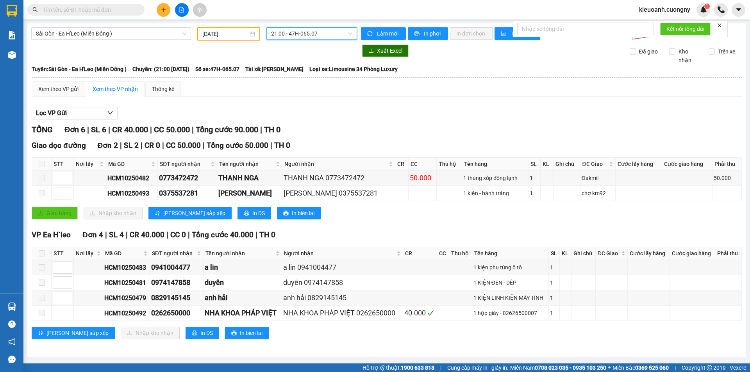
click at [300, 35] on span "21:00 - 47H-065.07" at bounding box center [311, 34] width 81 height 12
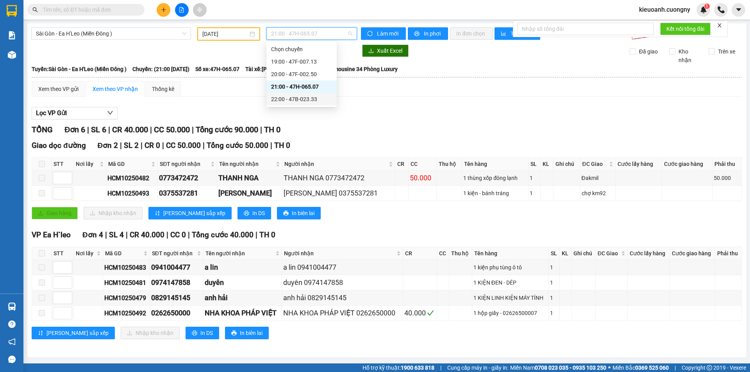
click at [297, 98] on div "22:00 - 47B-023.33" at bounding box center [301, 99] width 61 height 9
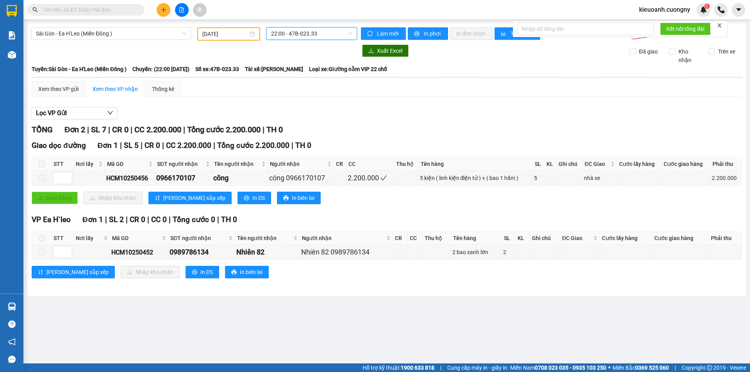
click at [320, 35] on span "22:00 - 47B-023.33" at bounding box center [311, 34] width 81 height 12
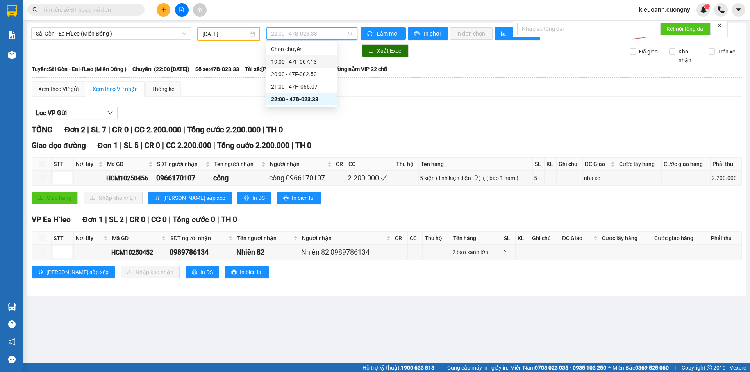
click at [316, 62] on div "19:00 - 47F-007.13" at bounding box center [301, 61] width 61 height 9
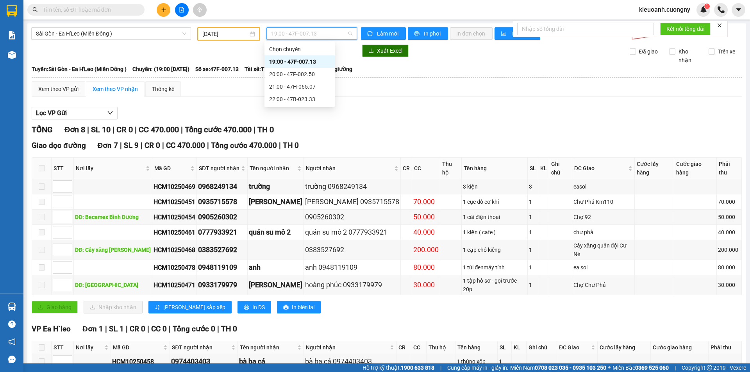
click at [302, 30] on span "19:00 - 47F-007.13" at bounding box center [311, 34] width 81 height 12
click at [301, 70] on div "20:00 - 47F-002.50" at bounding box center [299, 74] width 61 height 9
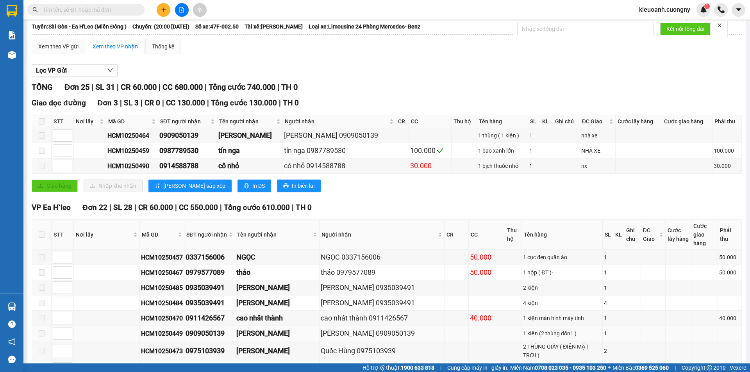
scroll to position [27, 0]
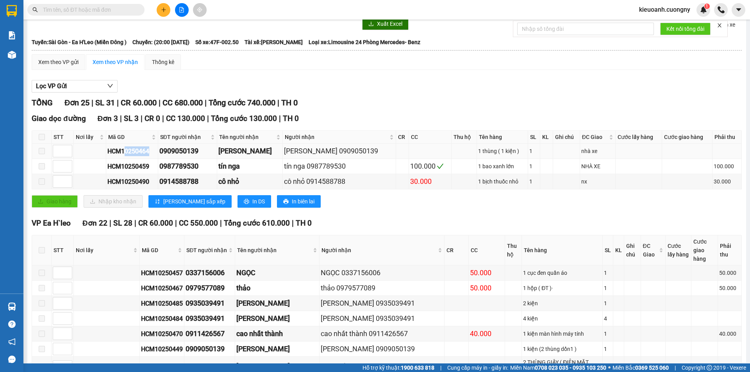
drag, startPoint x: 163, startPoint y: 152, endPoint x: 124, endPoint y: 154, distance: 38.8
click at [125, 154] on td "HCM10250464" at bounding box center [132, 151] width 52 height 15
drag, startPoint x: 108, startPoint y: 153, endPoint x: 157, endPoint y: 159, distance: 49.2
click at [157, 159] on td "HCM10250464" at bounding box center [132, 151] width 52 height 15
copy div "HCM10250464"
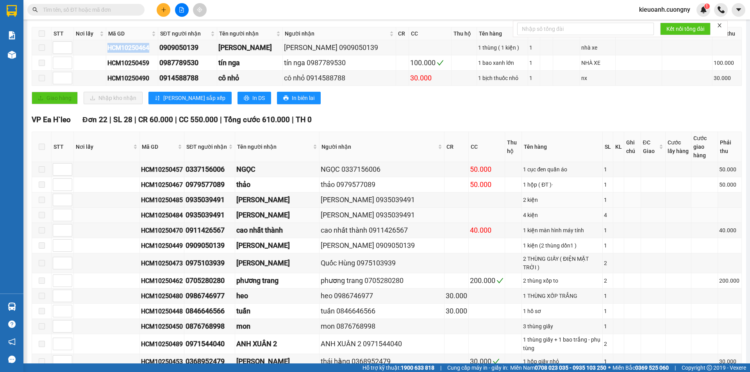
scroll to position [144, 0]
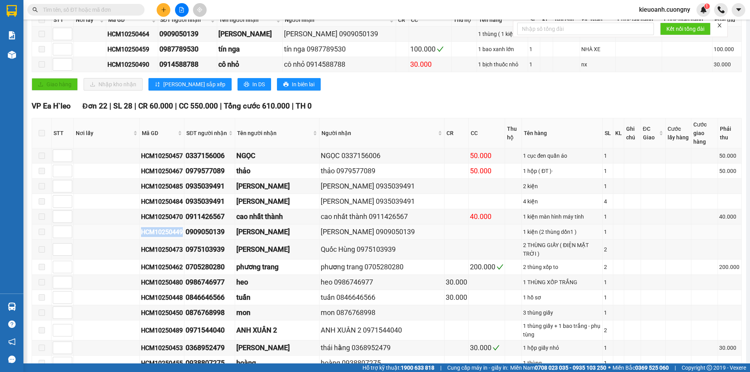
drag, startPoint x: 119, startPoint y: 222, endPoint x: 161, endPoint y: 224, distance: 42.3
click at [161, 227] on div "HCM10250449" at bounding box center [162, 232] width 42 height 10
copy div "HCM10250449"
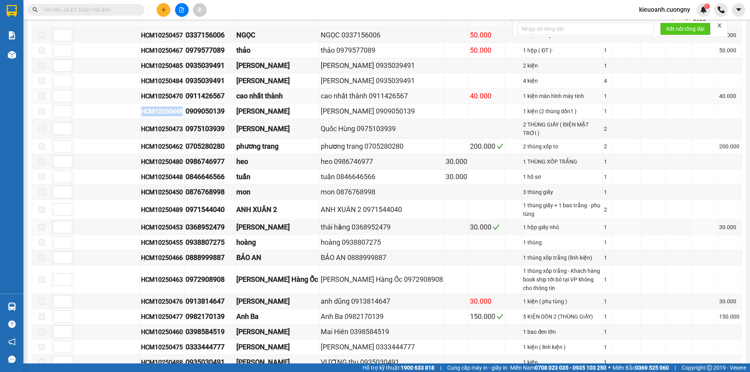
scroll to position [274, 0]
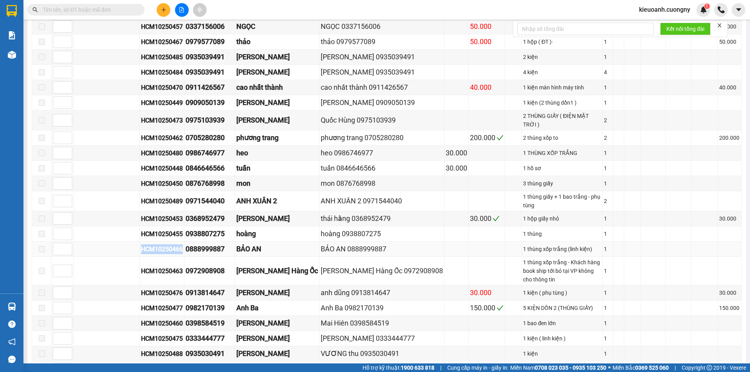
drag, startPoint x: 114, startPoint y: 232, endPoint x: 161, endPoint y: 233, distance: 46.9
click at [161, 242] on tr "HCM10250466 0888999887 BẢO AN BẢO AN 0888999887 1 thùng xốp trắng (linh kiện) 1" at bounding box center [387, 249] width 710 height 15
copy div "HCM10250466"
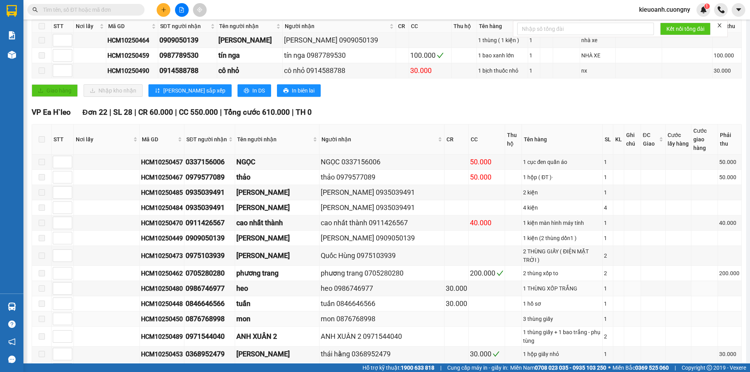
scroll to position [105, 0]
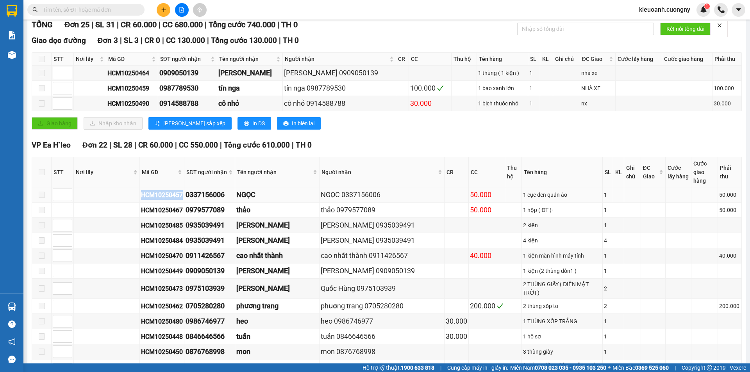
drag, startPoint x: 116, startPoint y: 186, endPoint x: 160, endPoint y: 187, distance: 44.6
click at [160, 188] on tr "HCM10250457 0337156006 NGỌC NGỌC 0337156006 50.000 1 cục đen quần áo 1 50.000" at bounding box center [387, 195] width 710 height 15
copy div "HCM10250457"
click at [258, 205] on div "thảo" at bounding box center [277, 210] width 82 height 11
drag, startPoint x: 121, startPoint y: 203, endPoint x: 152, endPoint y: 206, distance: 31.0
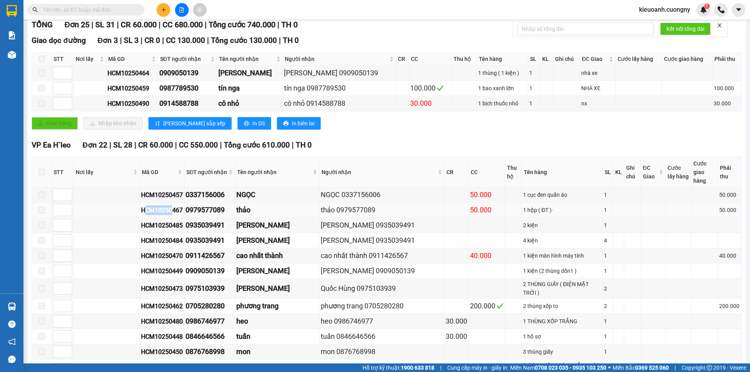
click at [152, 206] on div "HCM10250467" at bounding box center [162, 211] width 42 height 10
drag, startPoint x: 118, startPoint y: 202, endPoint x: 160, endPoint y: 206, distance: 41.5
click at [160, 206] on div "HCM10250467" at bounding box center [162, 211] width 42 height 10
copy div "HCM10250467"
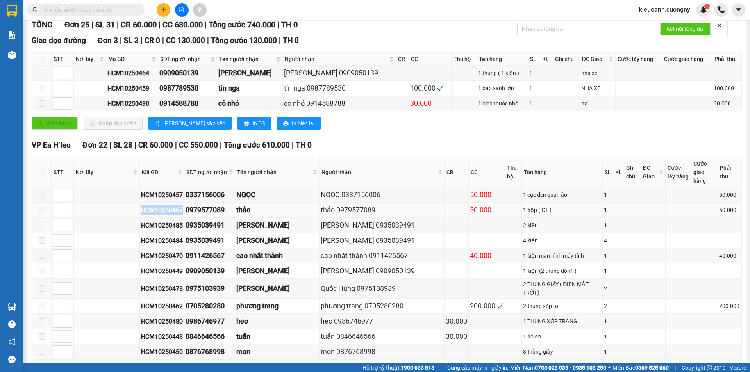
copy div "HCM10250467"
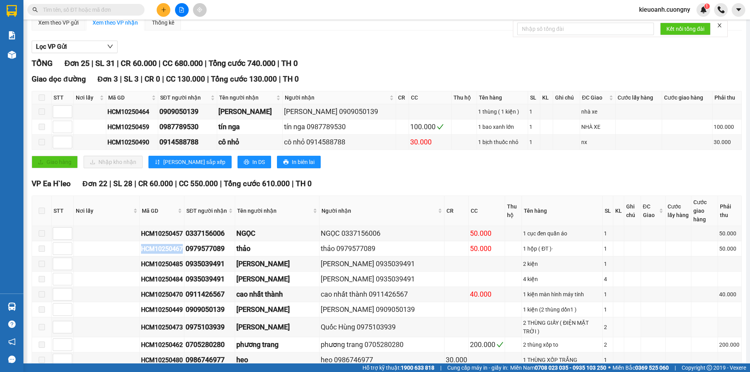
scroll to position [66, 0]
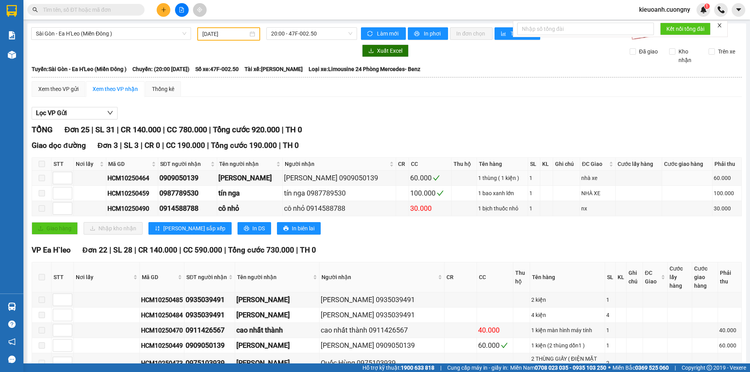
type input "[DATE]"
click at [286, 31] on span "20:00 - 47F-002.50" at bounding box center [311, 34] width 81 height 12
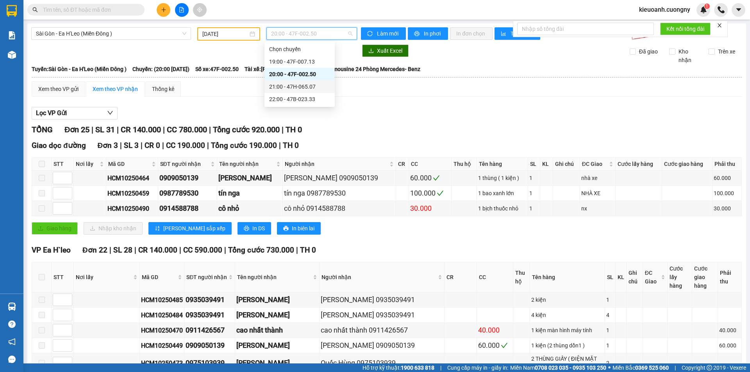
click at [283, 83] on div "21:00 - 47H-065.07" at bounding box center [299, 86] width 61 height 9
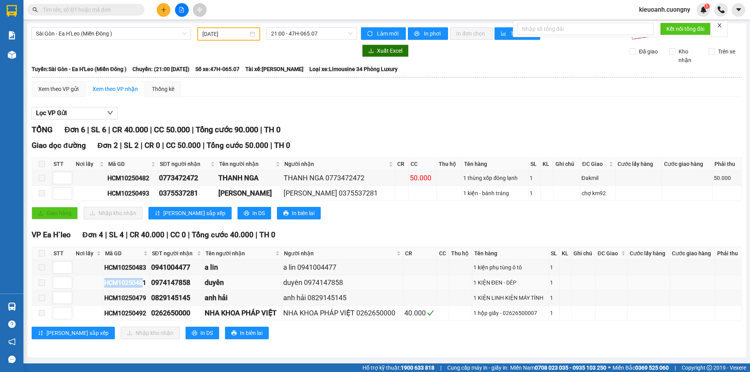
drag, startPoint x: 102, startPoint y: 284, endPoint x: 145, endPoint y: 286, distance: 42.6
click at [145, 286] on tr "HCM10250481 0974147858 duyên duyên 0974147858 1 KIỆN ĐEN - DÉP 1" at bounding box center [387, 283] width 710 height 15
click at [106, 283] on div "HCM10250481" at bounding box center [126, 283] width 44 height 10
drag, startPoint x: 106, startPoint y: 283, endPoint x: 139, endPoint y: 284, distance: 33.2
click at [139, 284] on div "HCM10250481" at bounding box center [126, 283] width 44 height 10
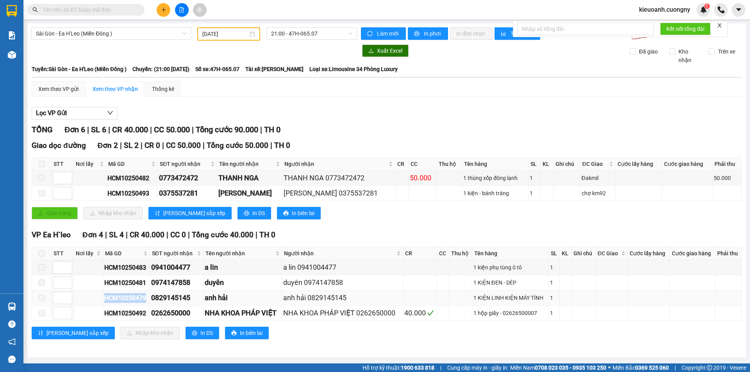
drag, startPoint x: 105, startPoint y: 300, endPoint x: 147, endPoint y: 298, distance: 42.6
click at [147, 298] on div "HCM10250479" at bounding box center [126, 299] width 44 height 10
copy div "HCM10250479"
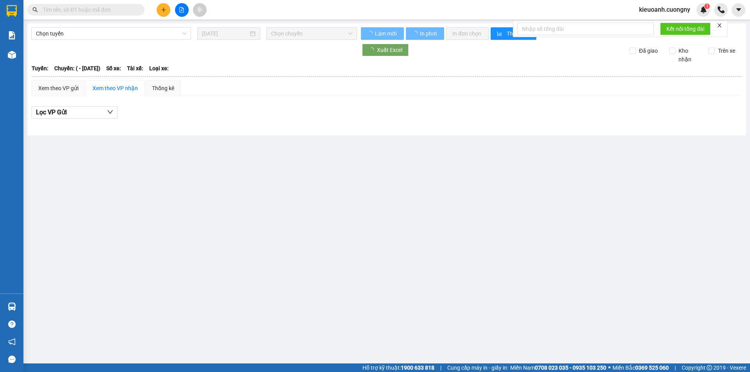
type input "[DATE]"
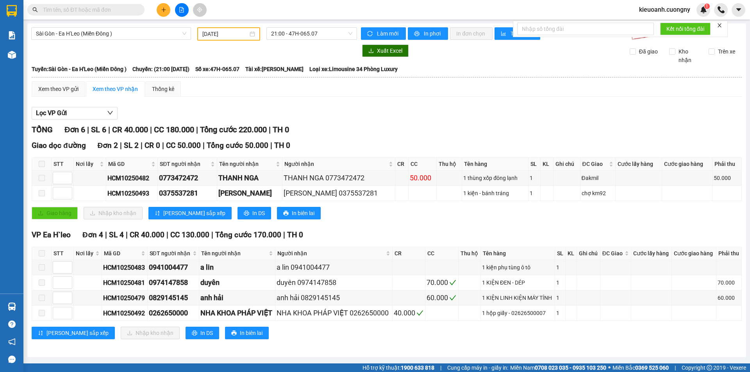
click at [310, 27] on div "[GEOGRAPHIC_DATA] - [GEOGRAPHIC_DATA] (Miền Đông ) [DATE] 21:00 - 47H-065.07 Là…" at bounding box center [386, 190] width 719 height 334
click at [308, 32] on span "21:00 - 47H-065.07" at bounding box center [311, 34] width 81 height 12
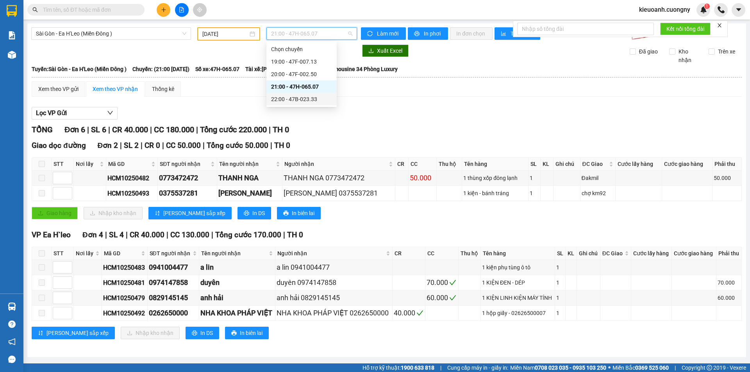
click at [297, 96] on div "22:00 - 47B-023.33" at bounding box center [301, 99] width 61 height 9
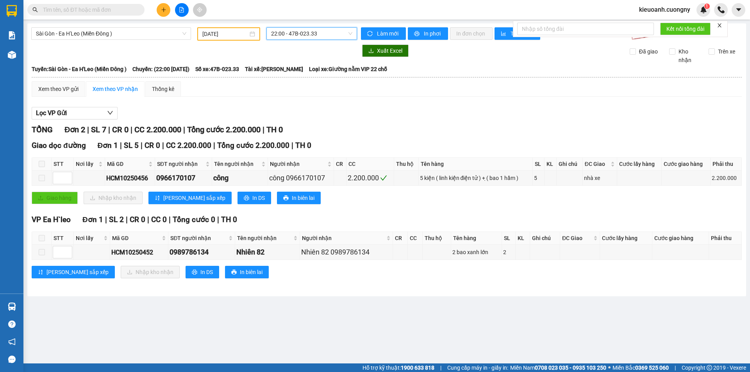
click at [286, 36] on span "22:00 - 47B-023.33" at bounding box center [311, 34] width 81 height 12
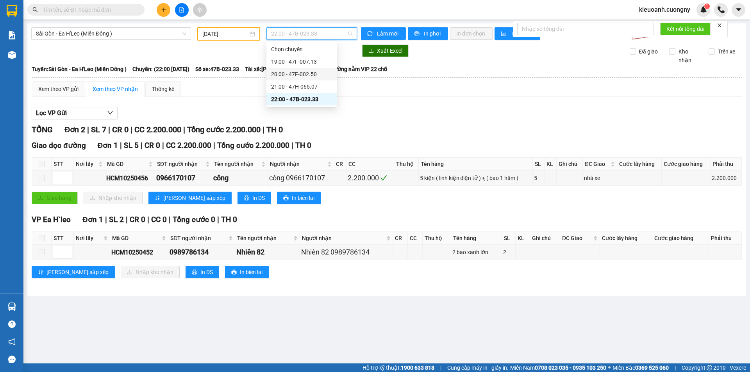
click at [290, 73] on div "20:00 - 47F-002.50" at bounding box center [301, 74] width 61 height 9
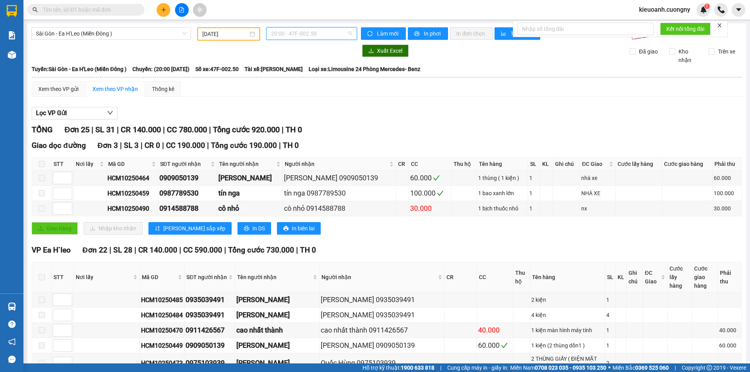
click at [299, 35] on span "20:00 - 47F-002.50" at bounding box center [311, 34] width 81 height 12
click at [298, 59] on div "19:00 - 47F-007.13" at bounding box center [299, 61] width 61 height 9
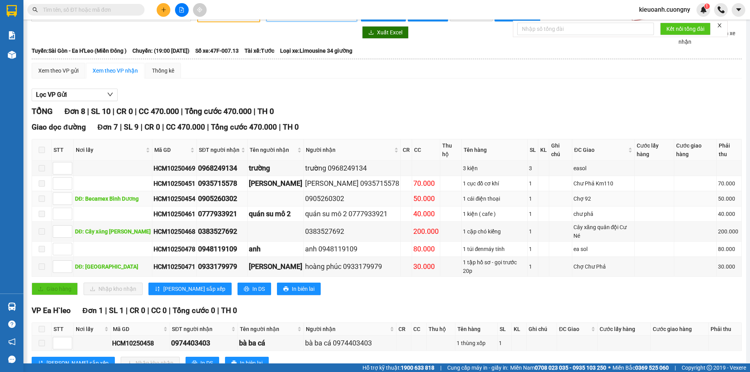
scroll to position [28, 0]
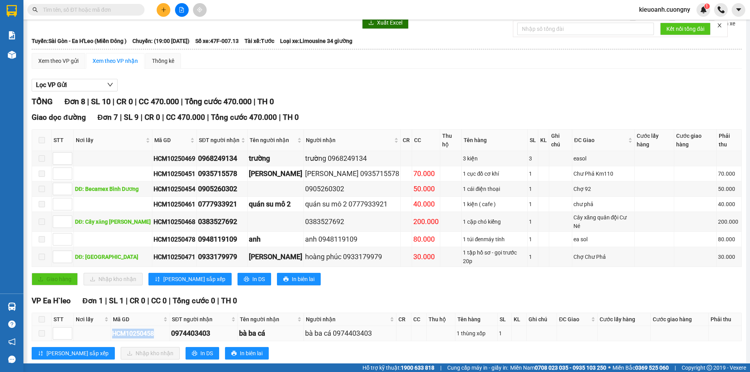
drag, startPoint x: 112, startPoint y: 316, endPoint x: 165, endPoint y: 321, distance: 53.0
click at [165, 326] on td "HCM10250458" at bounding box center [140, 333] width 59 height 15
copy div "HCM10250458"
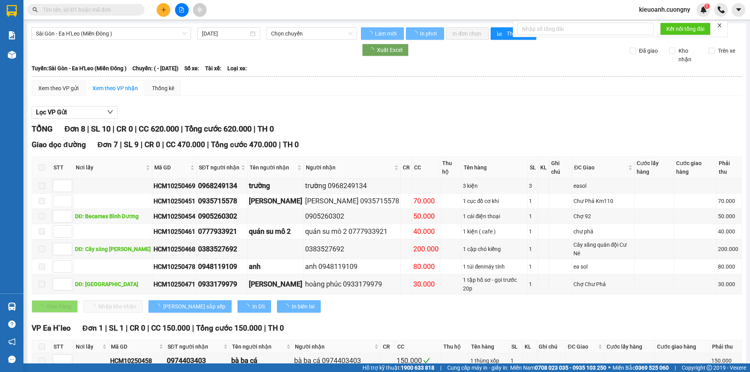
type input "[DATE]"
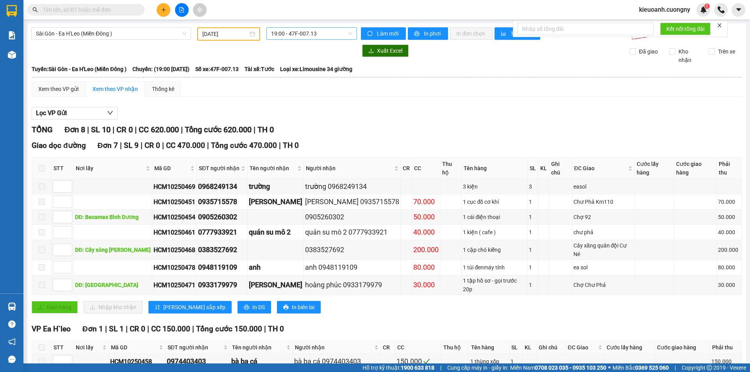
click at [315, 33] on span "19:00 - 47F-007.13" at bounding box center [311, 34] width 81 height 12
click at [311, 73] on div "20:00 - 47F-002.50" at bounding box center [299, 74] width 61 height 9
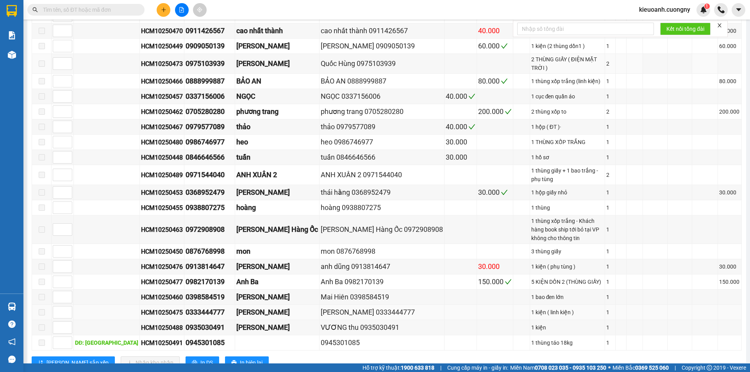
scroll to position [301, 0]
drag, startPoint x: 118, startPoint y: 285, endPoint x: 161, endPoint y: 286, distance: 42.6
click at [161, 307] on div "HCM10250475" at bounding box center [162, 312] width 42 height 10
copy div "HCM10250475"
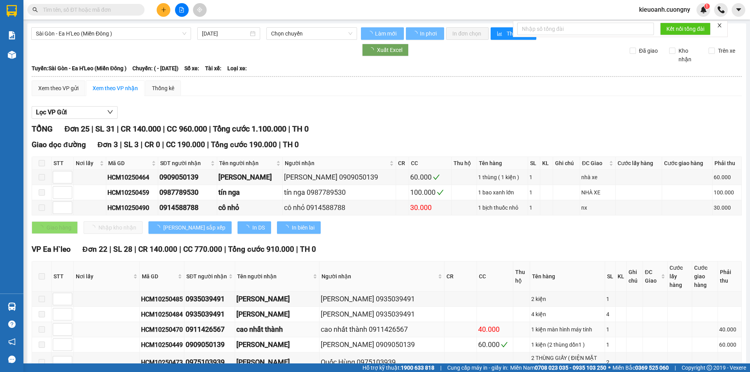
type input "[DATE]"
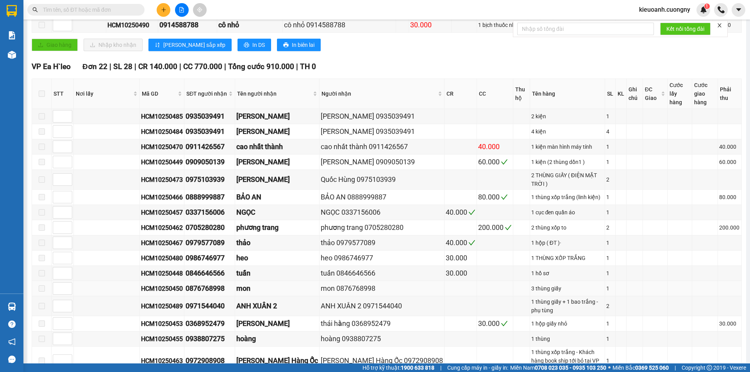
scroll to position [183, 0]
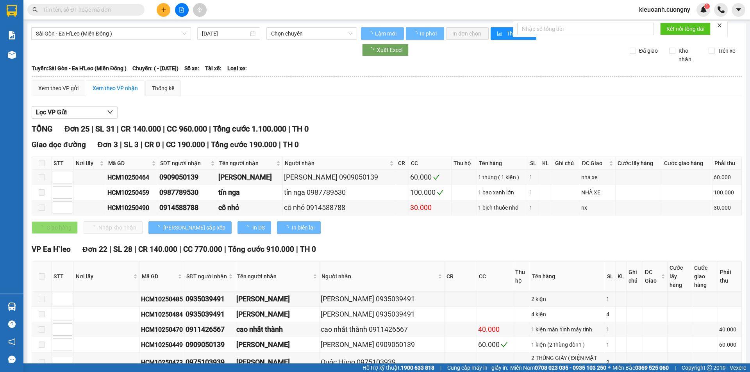
type input "[DATE]"
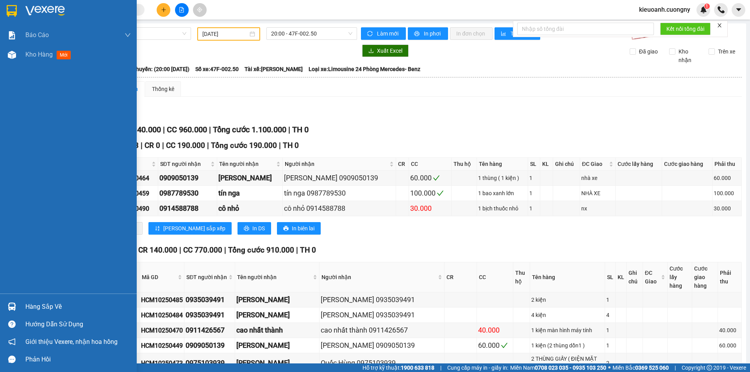
click at [16, 8] on img at bounding box center [12, 11] width 10 height 12
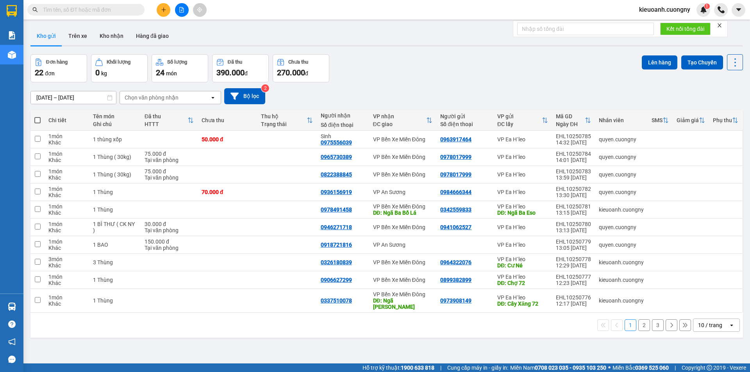
click at [706, 322] on div "10 / trang" at bounding box center [710, 326] width 24 height 8
click at [704, 301] on span "100 / trang" at bounding box center [708, 302] width 28 height 8
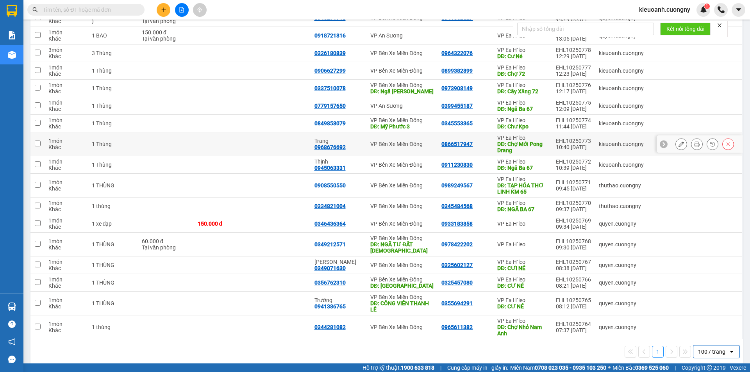
scroll to position [217, 0]
